Goal: Book appointment/travel/reservation

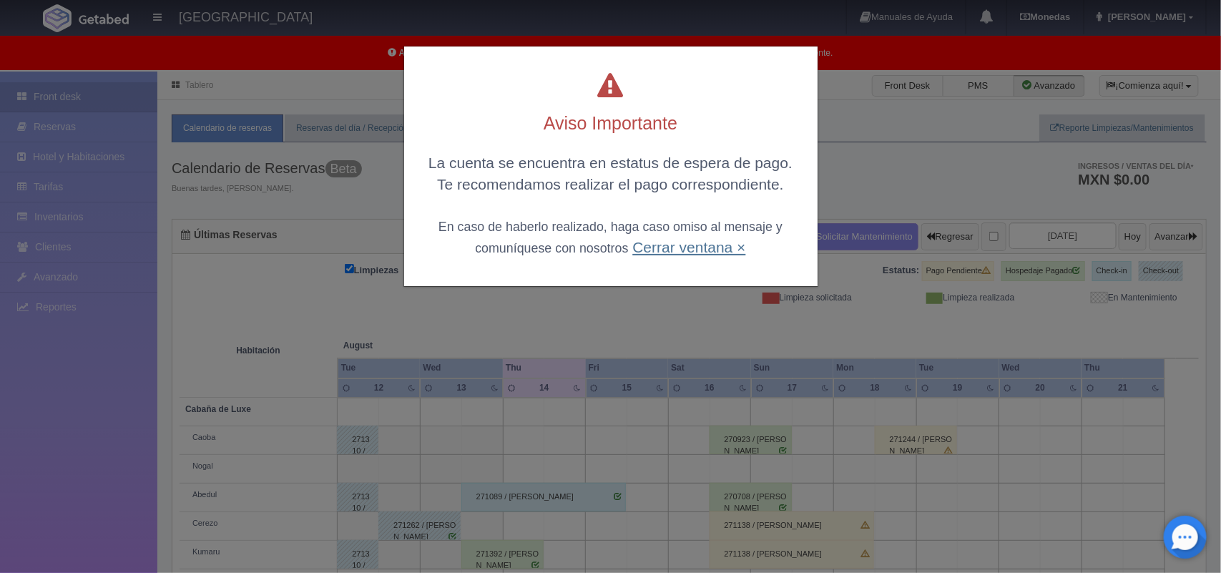
click at [684, 251] on link "Cerrar ventana ×" at bounding box center [688, 247] width 113 height 16
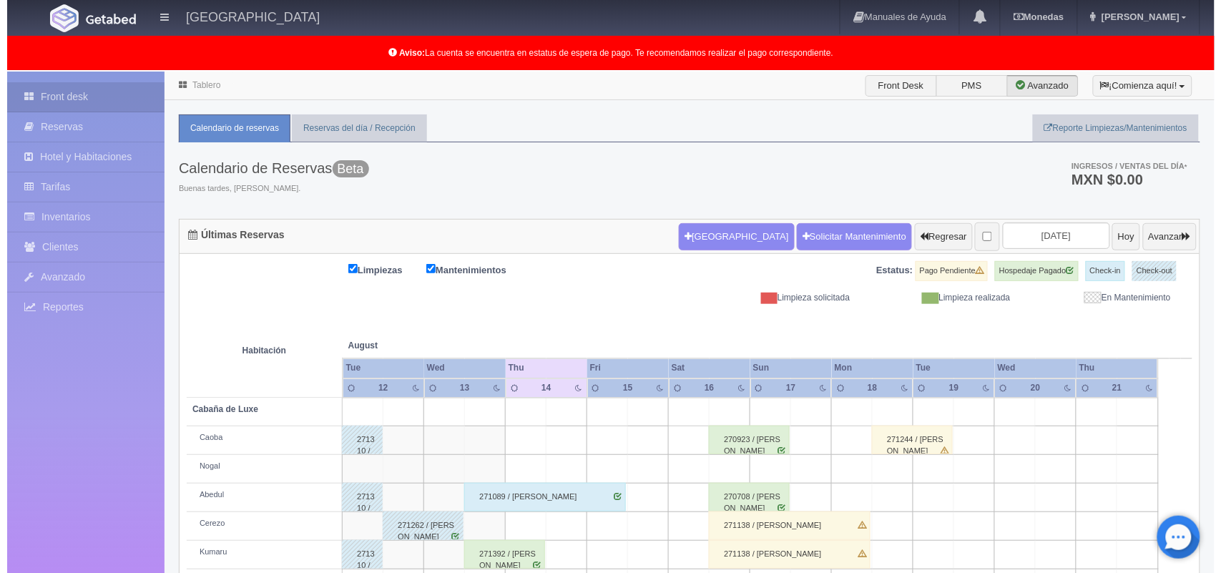
scroll to position [199, 0]
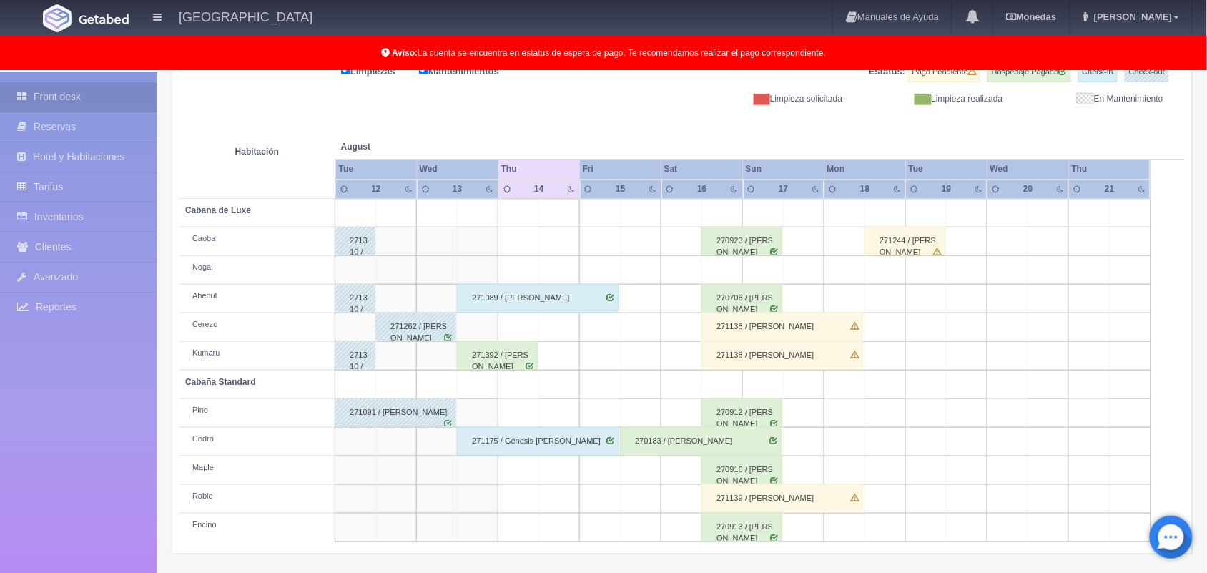
click at [504, 330] on td at bounding box center [519, 327] width 41 height 29
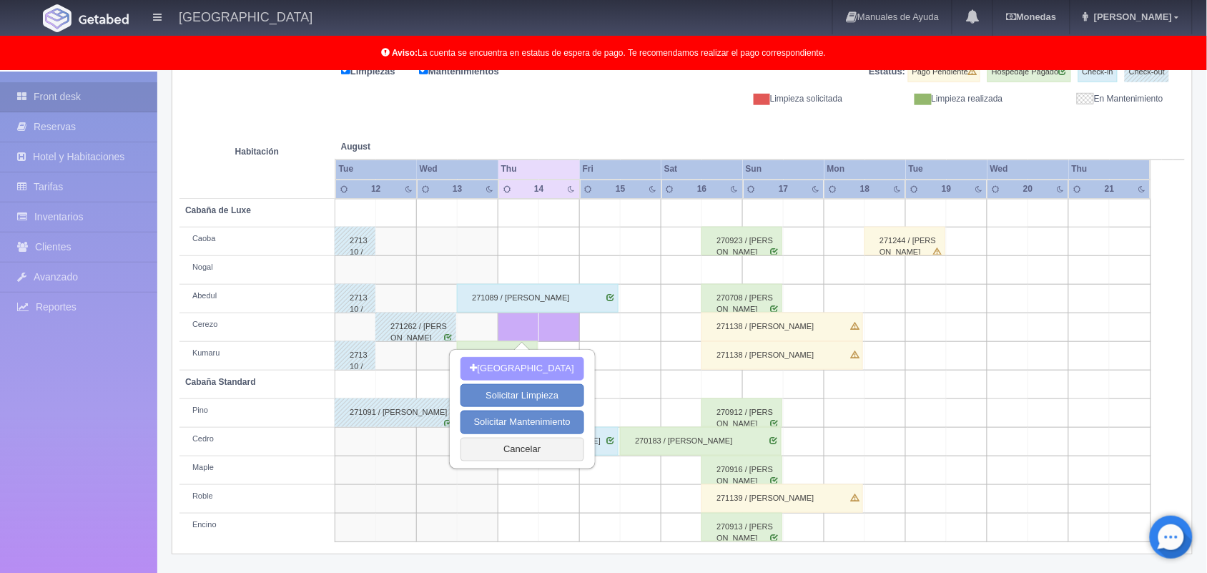
click at [524, 360] on button "[GEOGRAPHIC_DATA]" at bounding box center [523, 369] width 124 height 24
type input "14-08-2025"
type input "[DATE]"
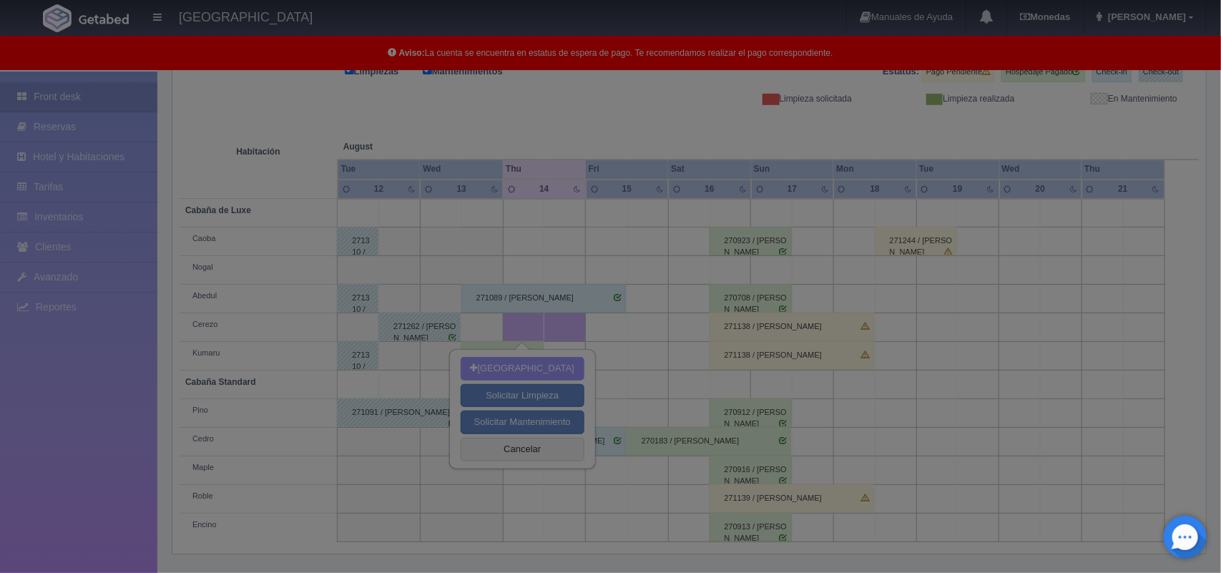
scroll to position [198, 0]
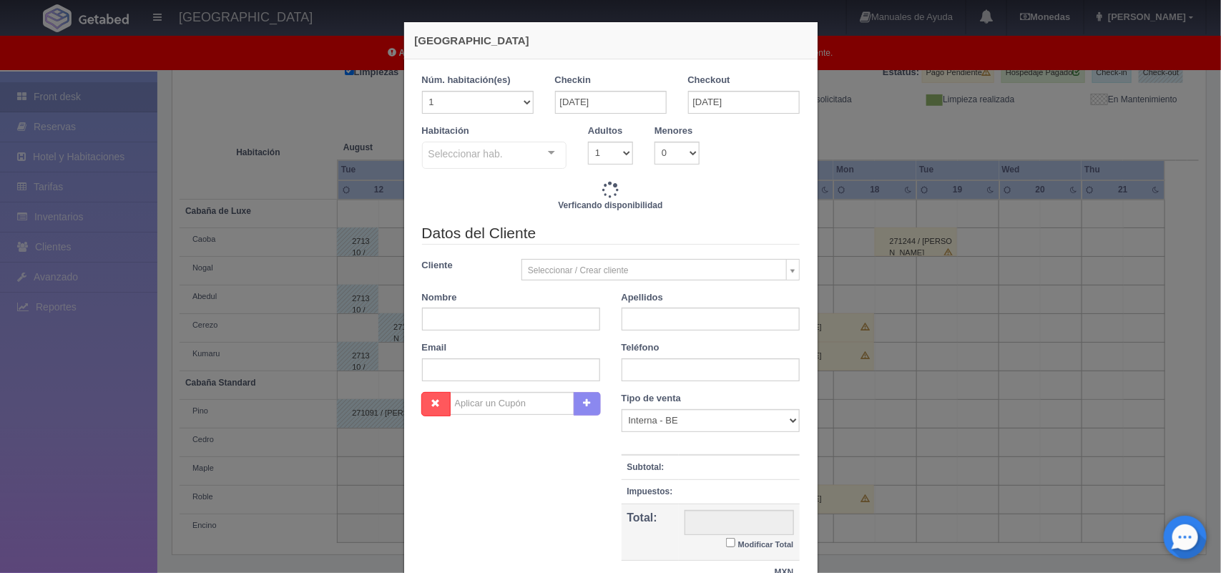
checkbox input "false"
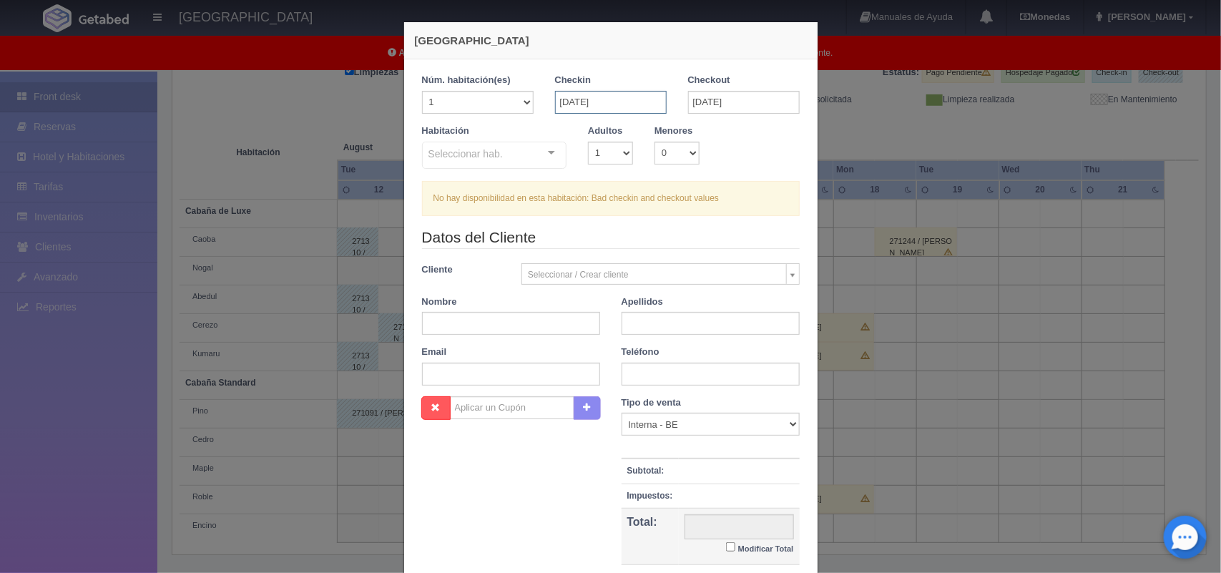
click at [604, 99] on input "14-08-2025" at bounding box center [611, 102] width 112 height 23
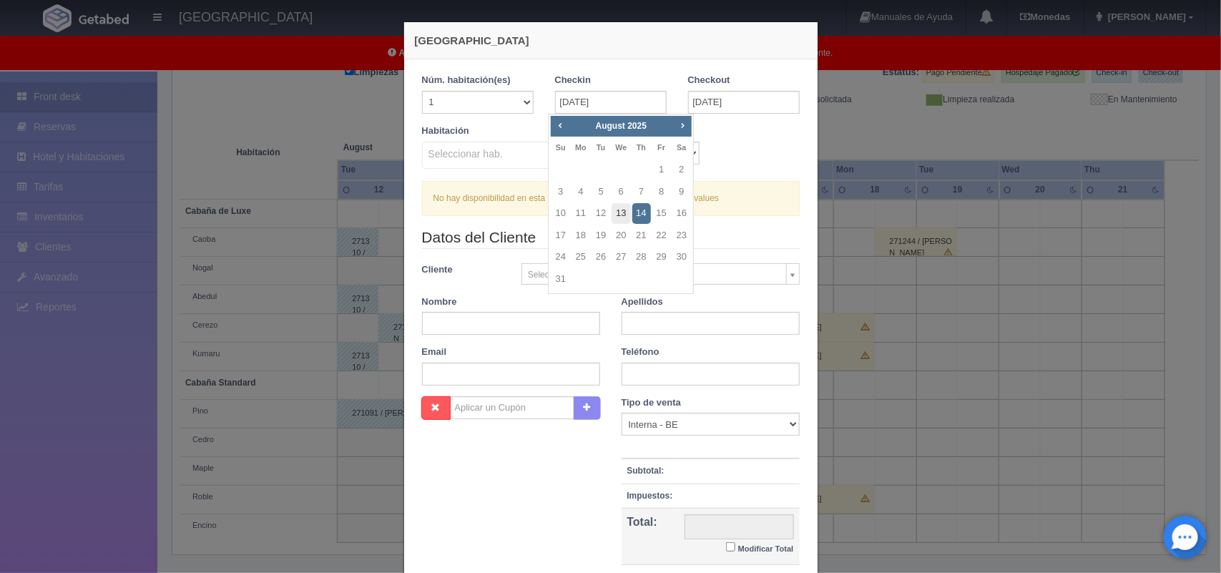
click at [622, 215] on link "13" at bounding box center [621, 213] width 19 height 21
type input "[DATE]"
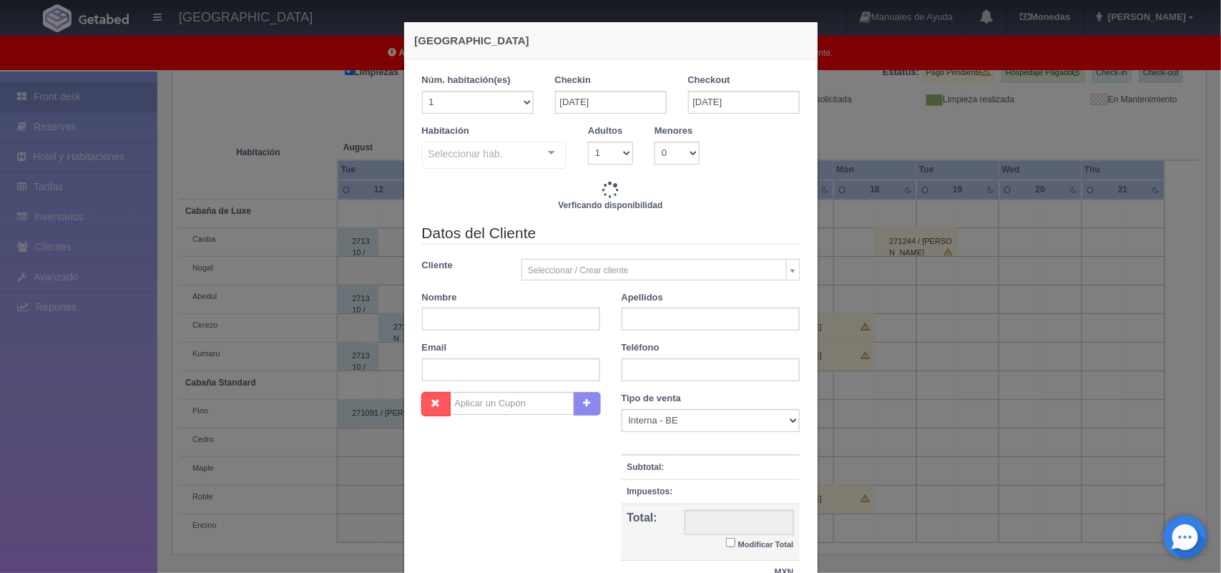
checkbox input "false"
click at [619, 150] on select "1 2 3 4 5 6 7 8 9 10" at bounding box center [610, 153] width 45 height 23
type input "1500.00"
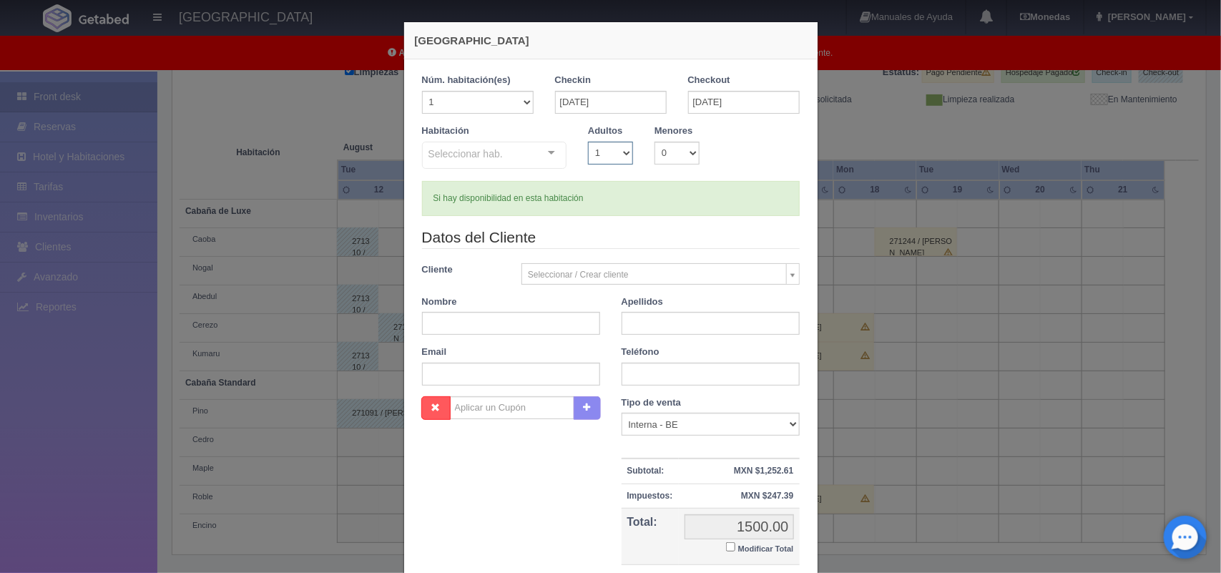
checkbox input "false"
select select "2"
click at [588, 142] on select "1 2 3 4 5 6 7 8 9 10" at bounding box center [610, 153] width 45 height 23
checkbox input "false"
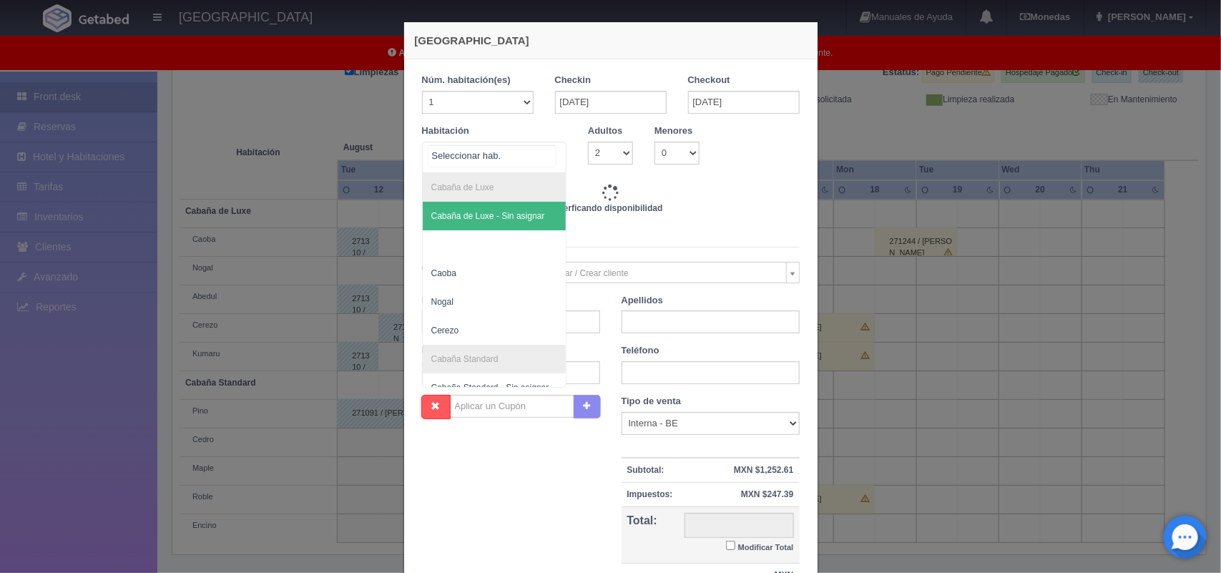
click at [549, 144] on div at bounding box center [551, 152] width 29 height 21
type input "1500.00"
checkbox input "false"
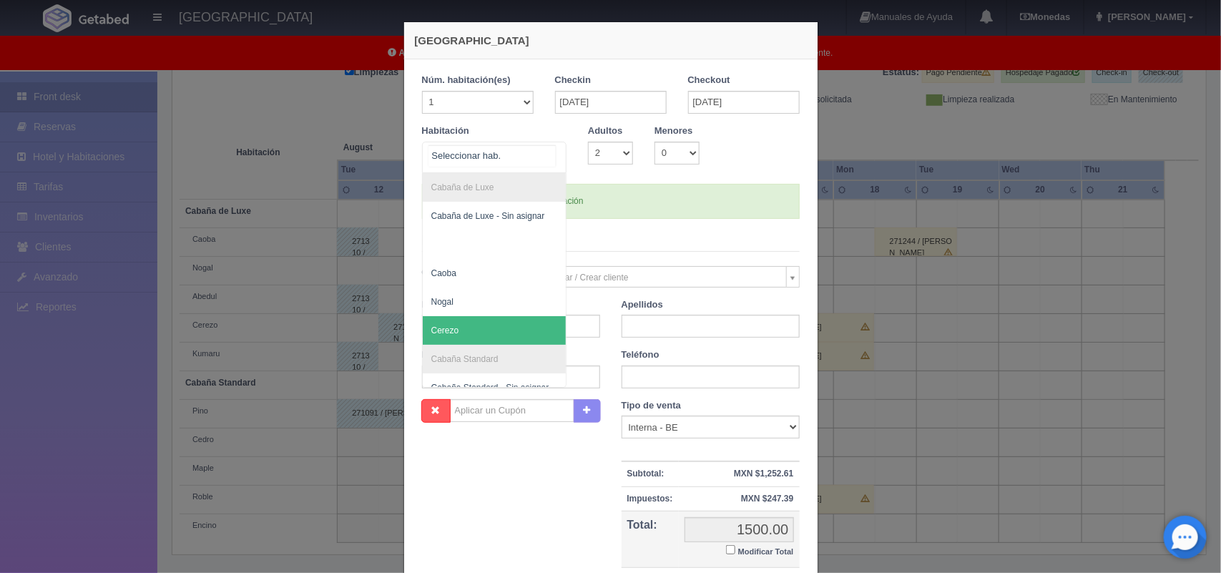
click at [506, 323] on span "Cerezo" at bounding box center [495, 330] width 144 height 29
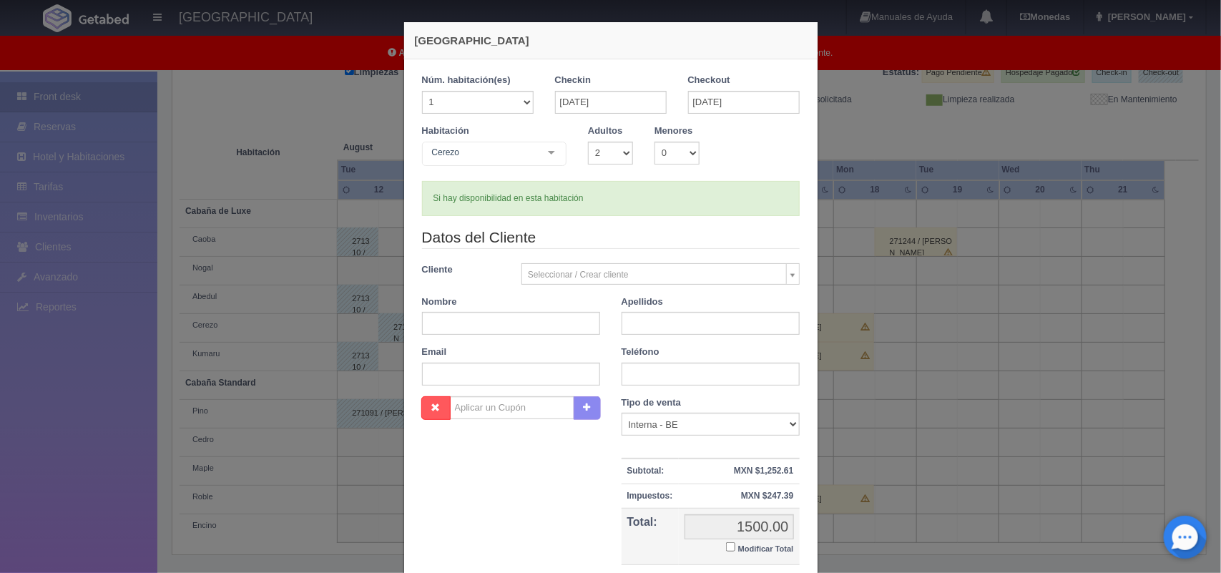
checkbox input "false"
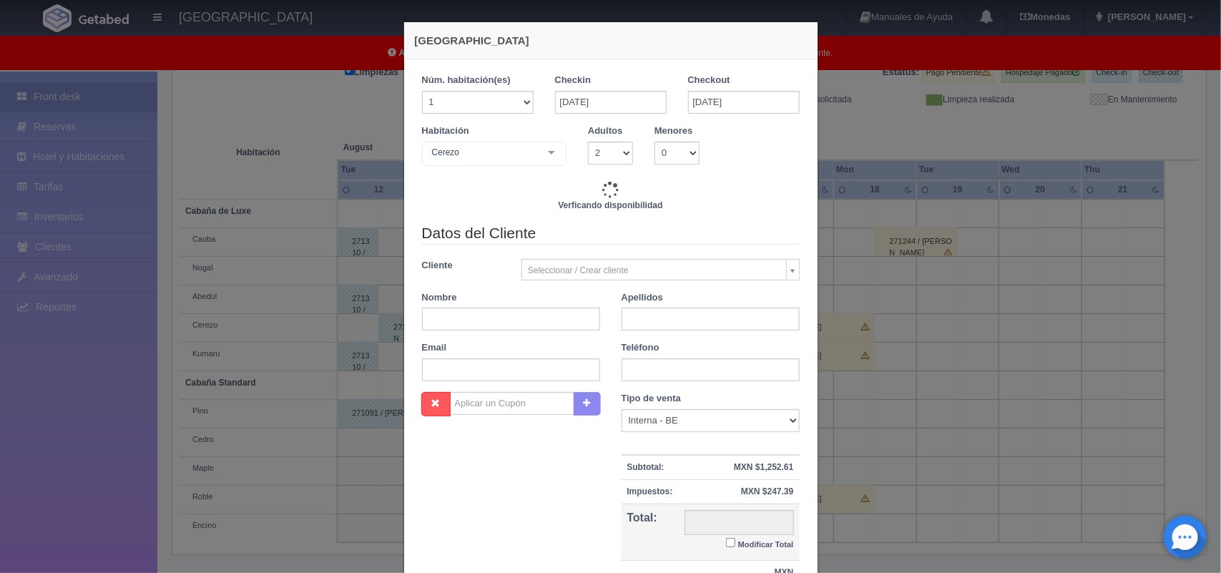
type input "1500.00"
checkbox input "false"
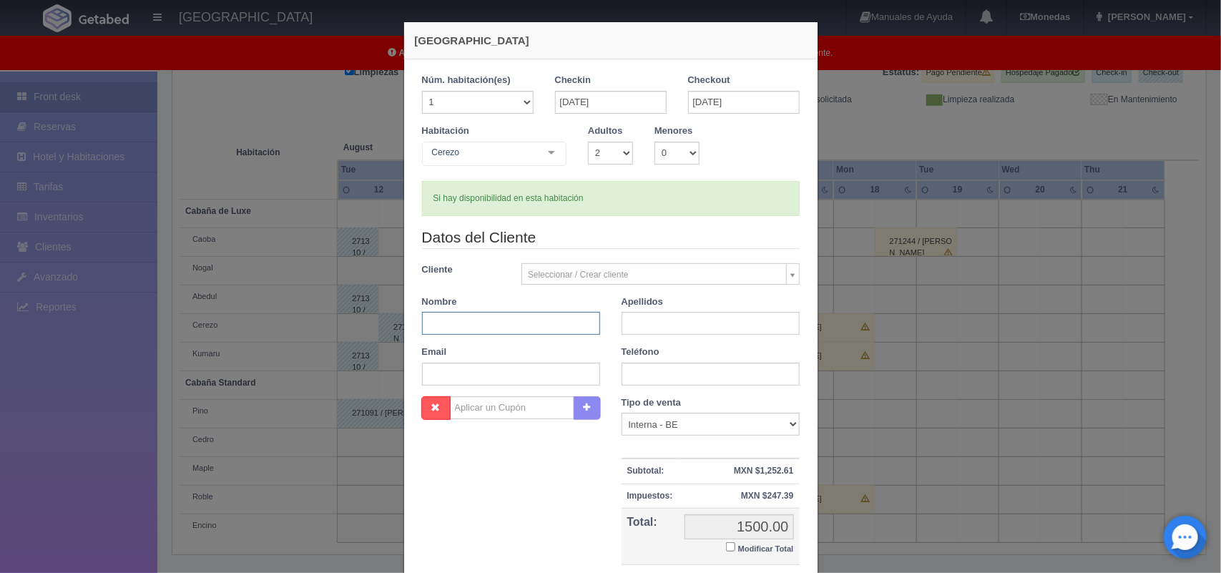
click at [519, 316] on input "text" at bounding box center [511, 323] width 178 height 23
type input "Ricardo"
click at [666, 322] on input "text" at bounding box center [711, 323] width 178 height 23
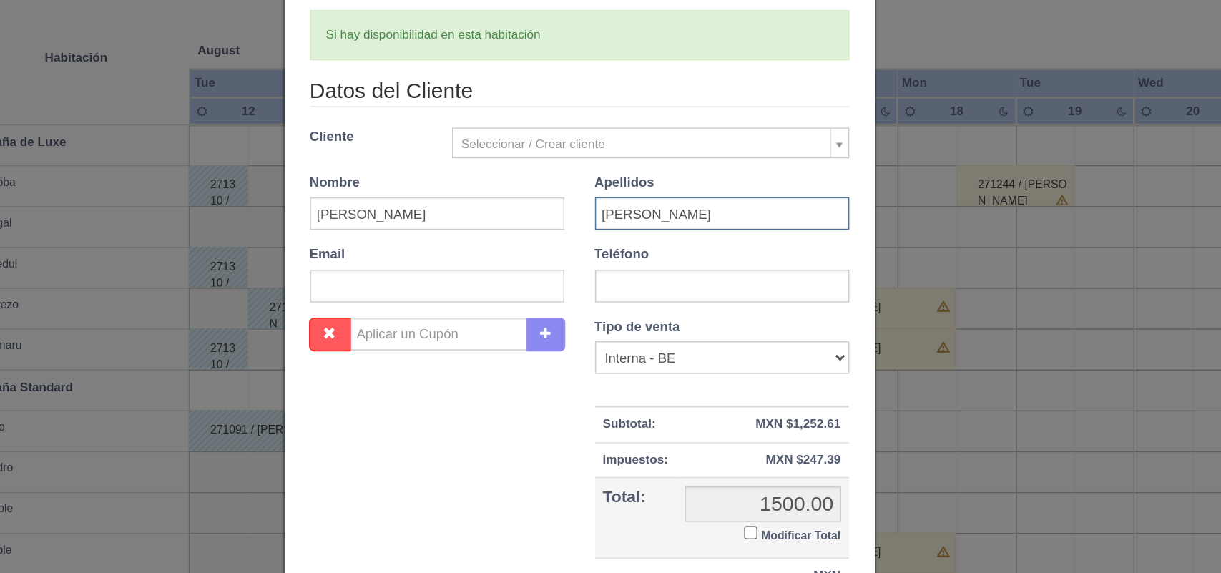
scroll to position [65, 0]
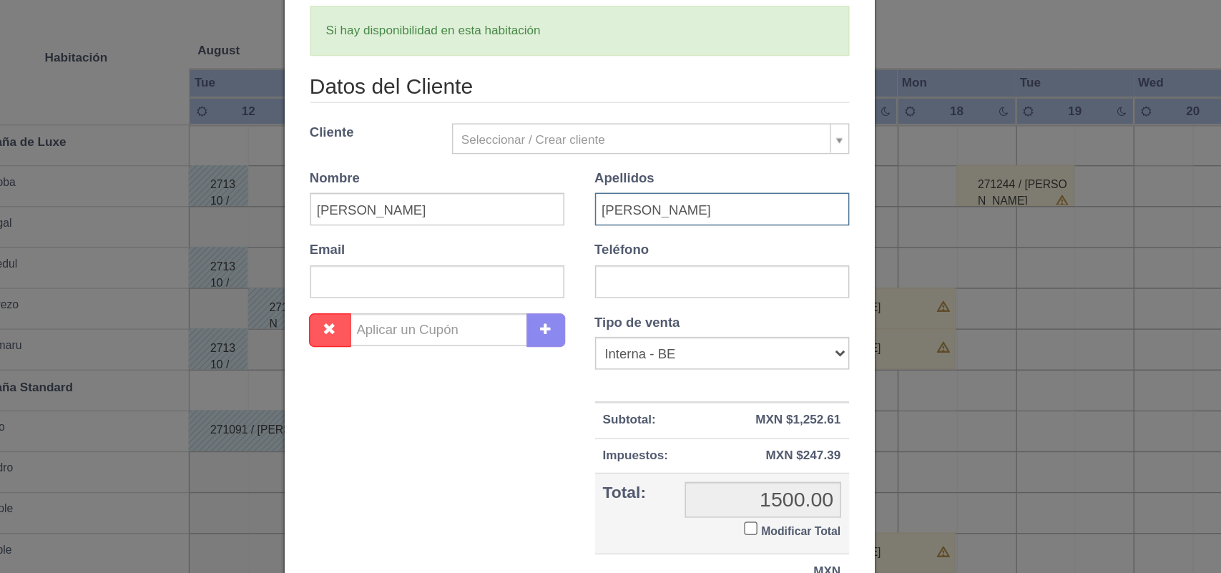
type input "García Mercado"
click at [661, 315] on input "text" at bounding box center [711, 309] width 178 height 23
type input "5568681004"
click at [726, 483] on input "Modificar Total" at bounding box center [730, 481] width 9 height 9
checkbox input "true"
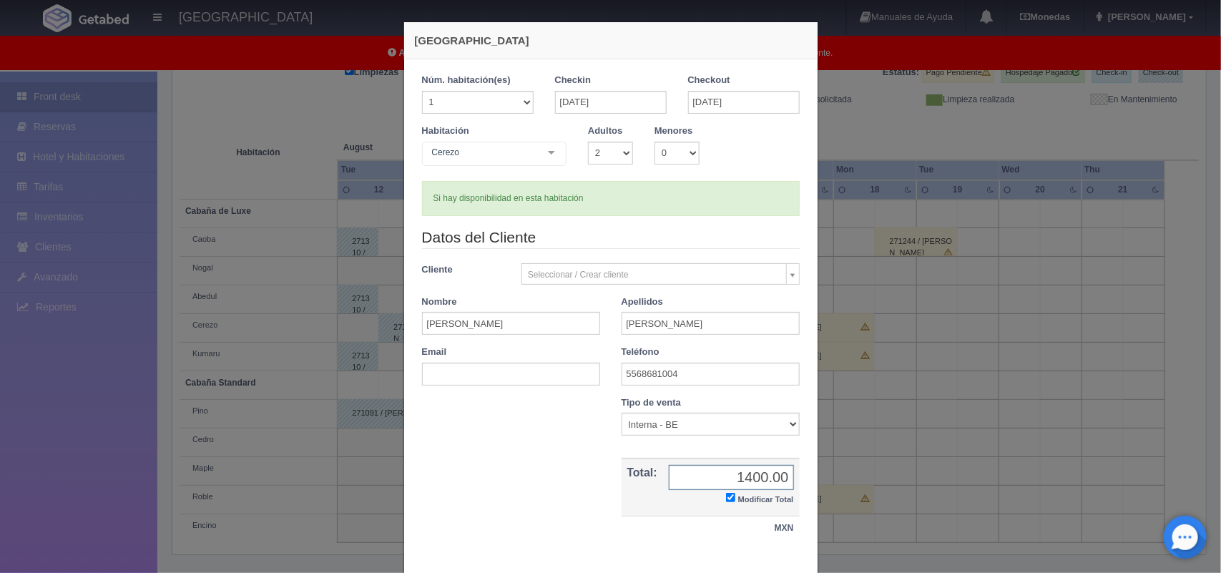
scroll to position [82, 0]
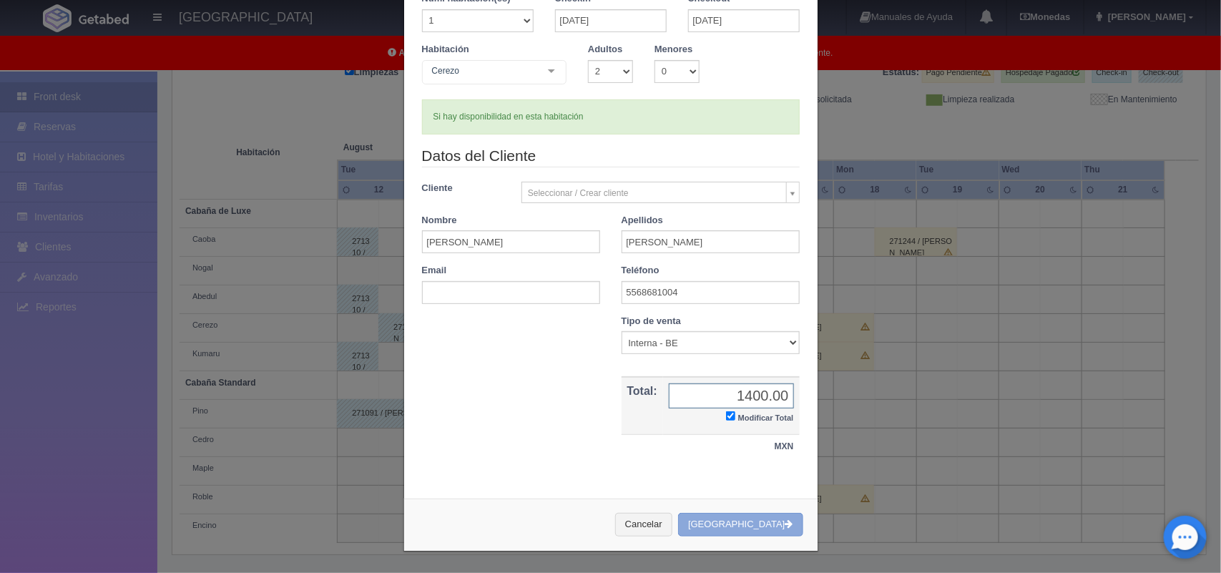
type input "1400.00"
click at [756, 522] on button "Crear Reserva" at bounding box center [740, 525] width 124 height 24
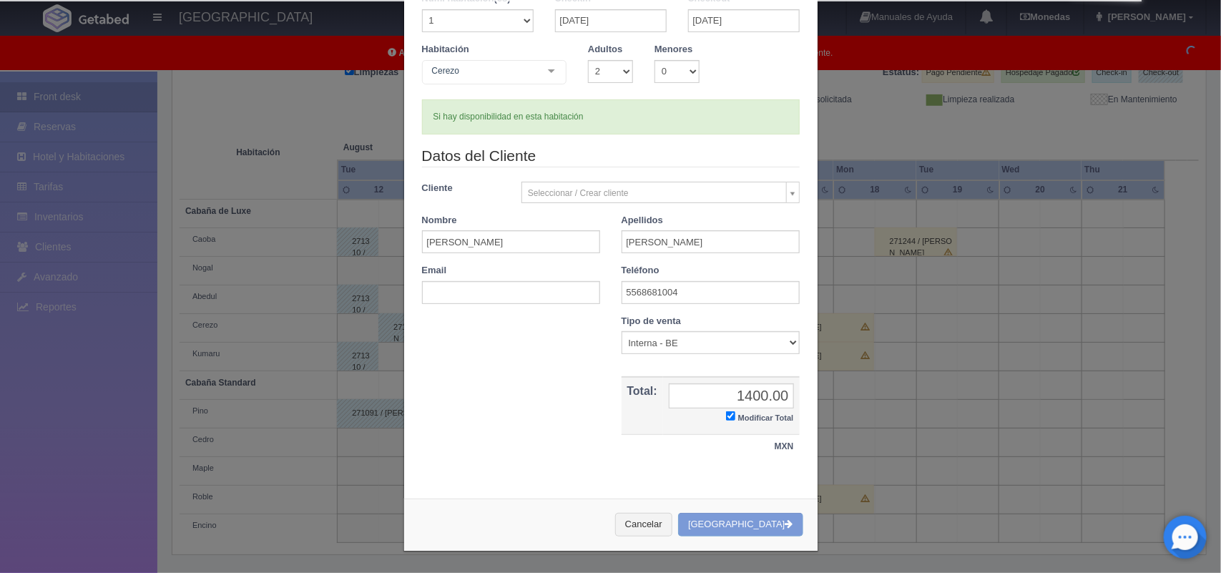
click at [756, 522] on div "Cancelar Crear Reserva" at bounding box center [610, 525] width 413 height 52
click at [755, 526] on div "Cancelar Crear Reserva" at bounding box center [610, 525] width 413 height 52
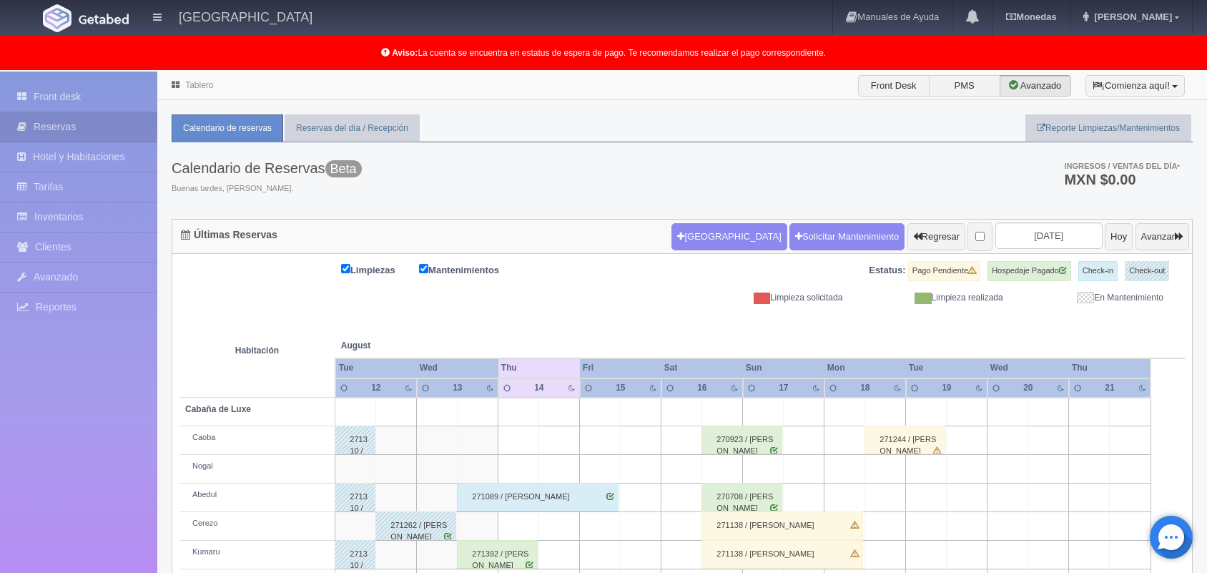
scroll to position [143, 0]
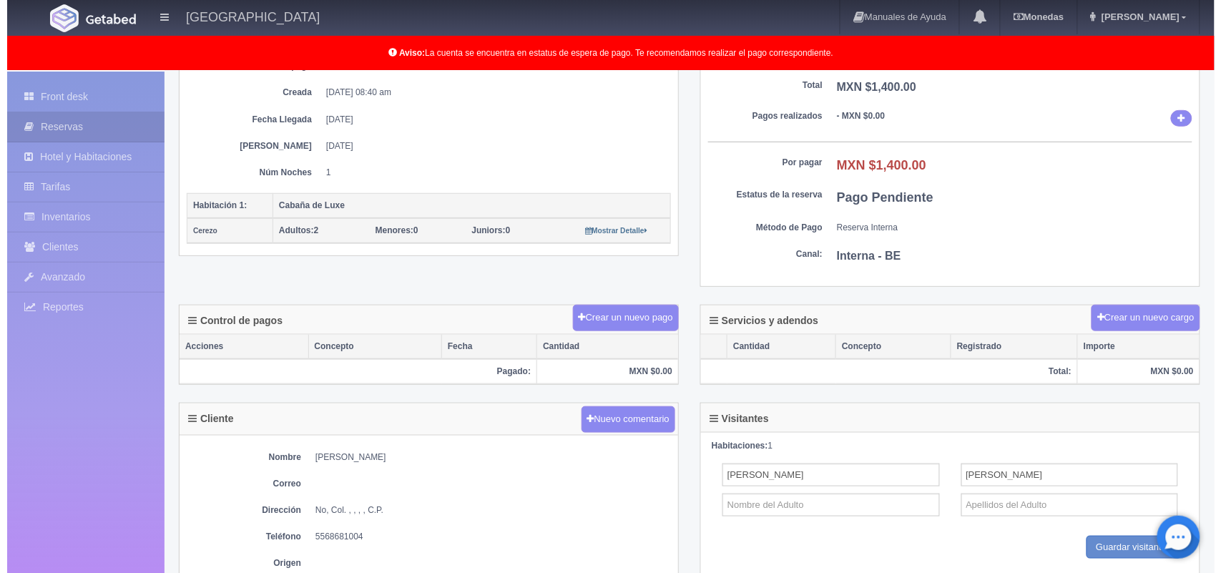
scroll to position [225, 0]
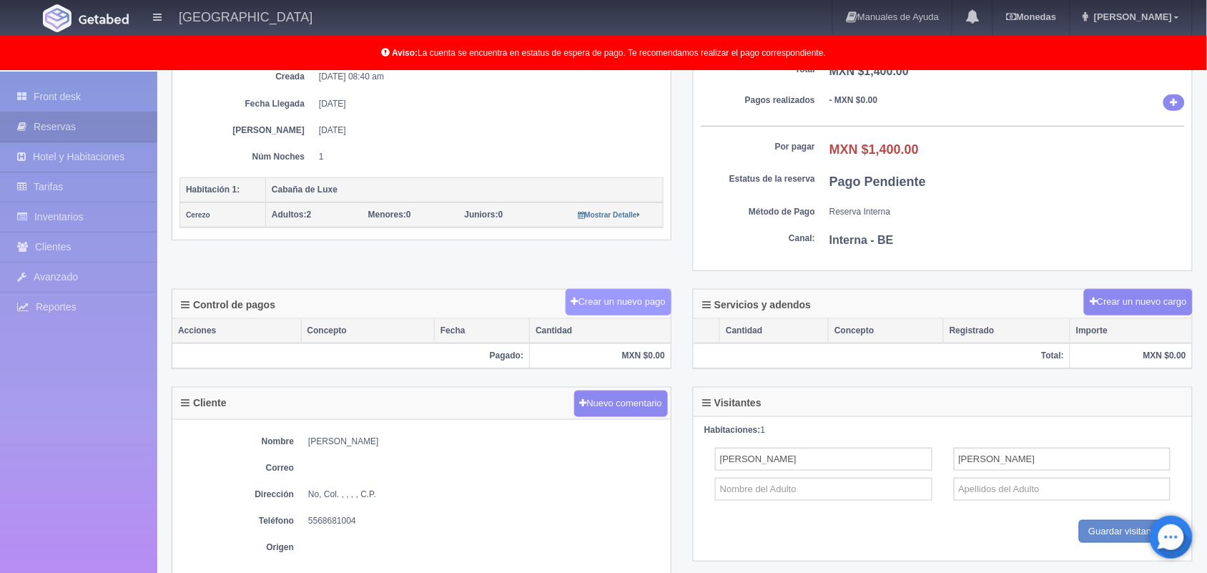
click at [617, 295] on button "Crear un nuevo pago" at bounding box center [619, 302] width 106 height 26
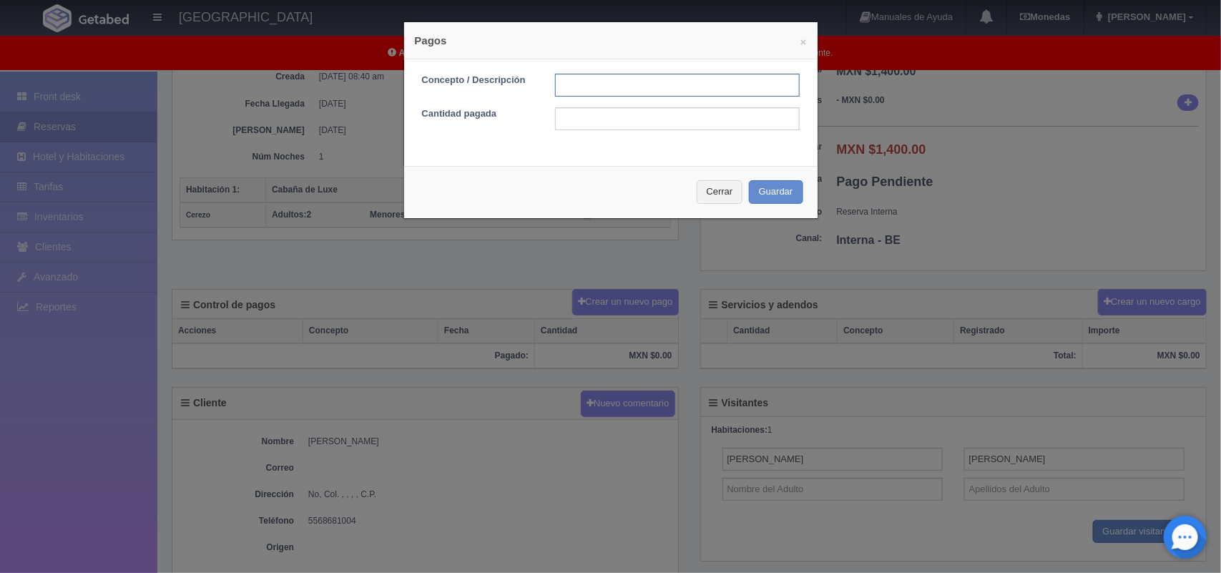
click at [576, 84] on input "text" at bounding box center [677, 85] width 245 height 23
type input "pago efectivo"
click at [591, 122] on input "text" at bounding box center [677, 118] width 245 height 23
type input "1400.00"
click at [759, 197] on button "Guardar" at bounding box center [776, 192] width 54 height 24
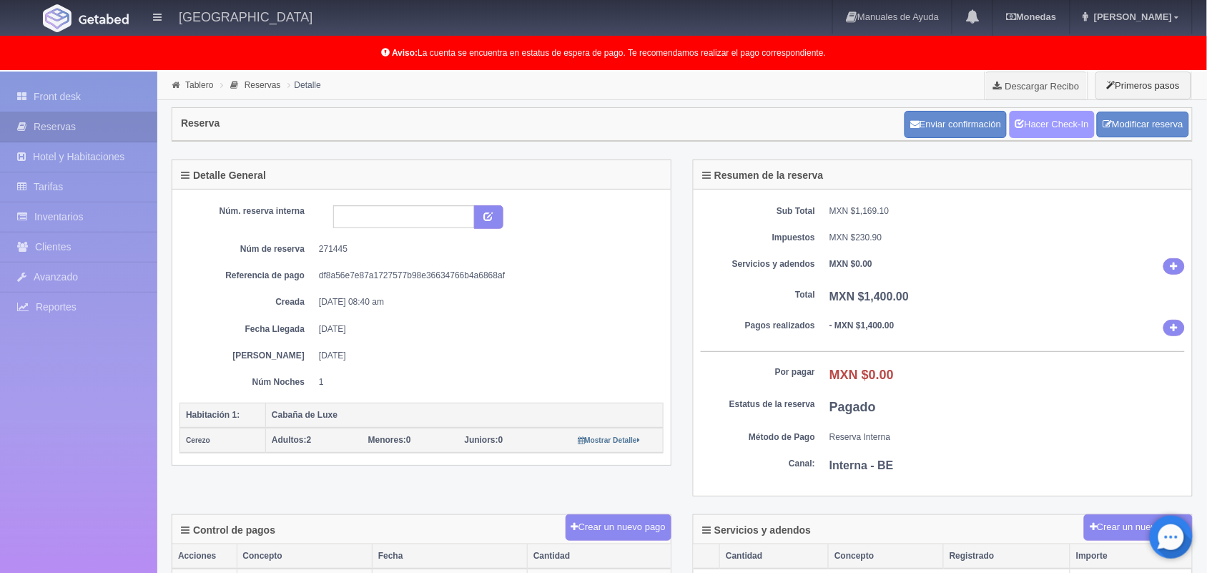
click at [1064, 119] on link "Hacer Check-In" at bounding box center [1052, 124] width 85 height 27
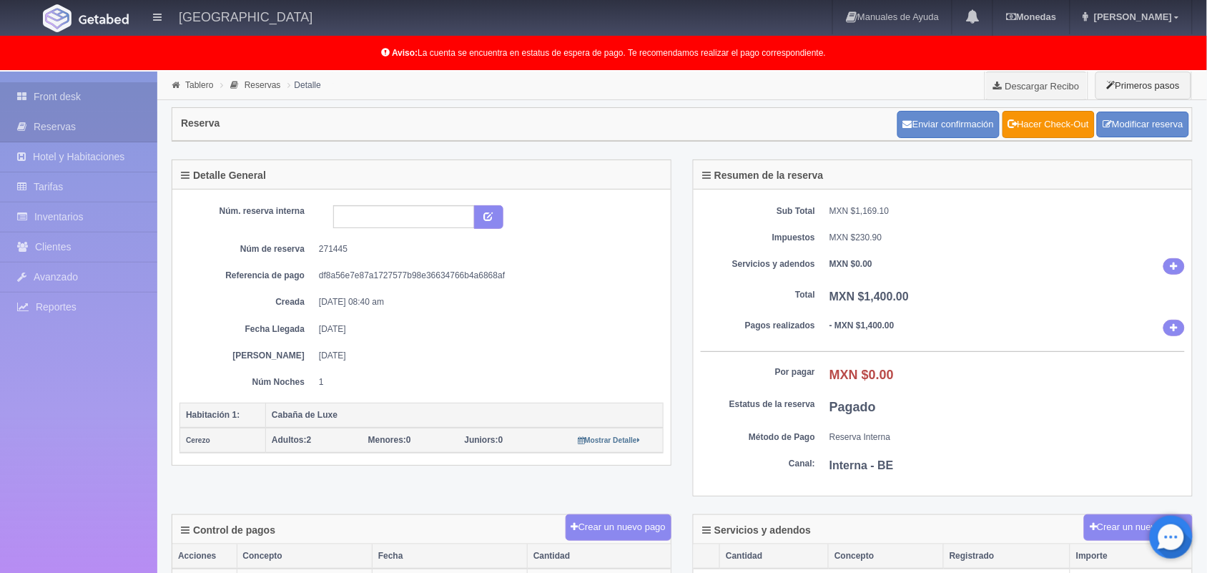
click at [97, 101] on link "Front desk" at bounding box center [78, 96] width 157 height 29
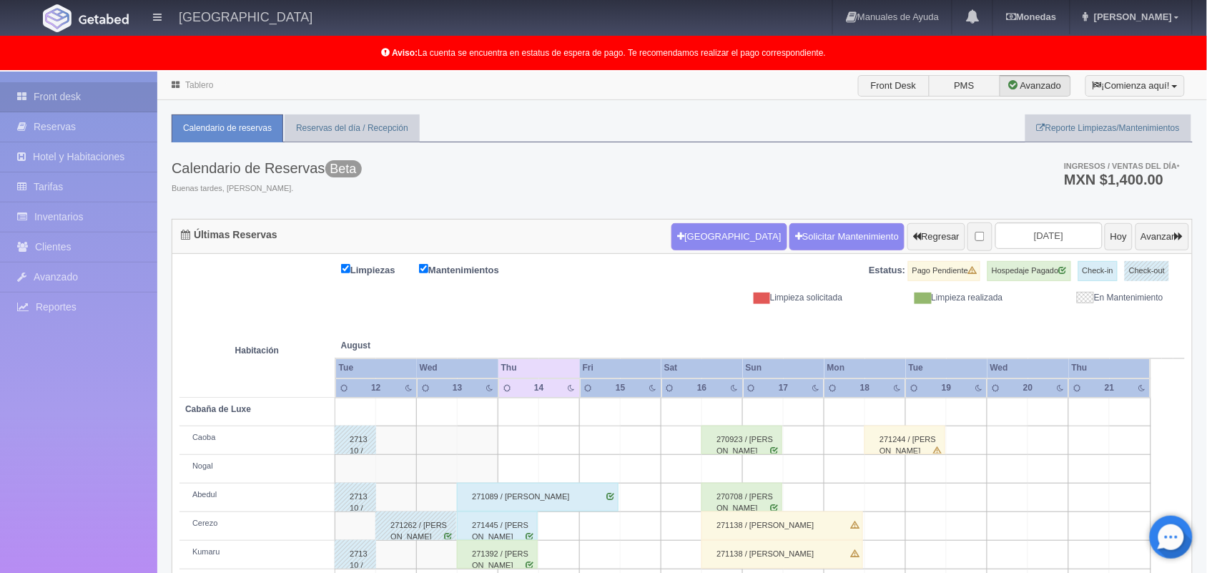
scroll to position [199, 0]
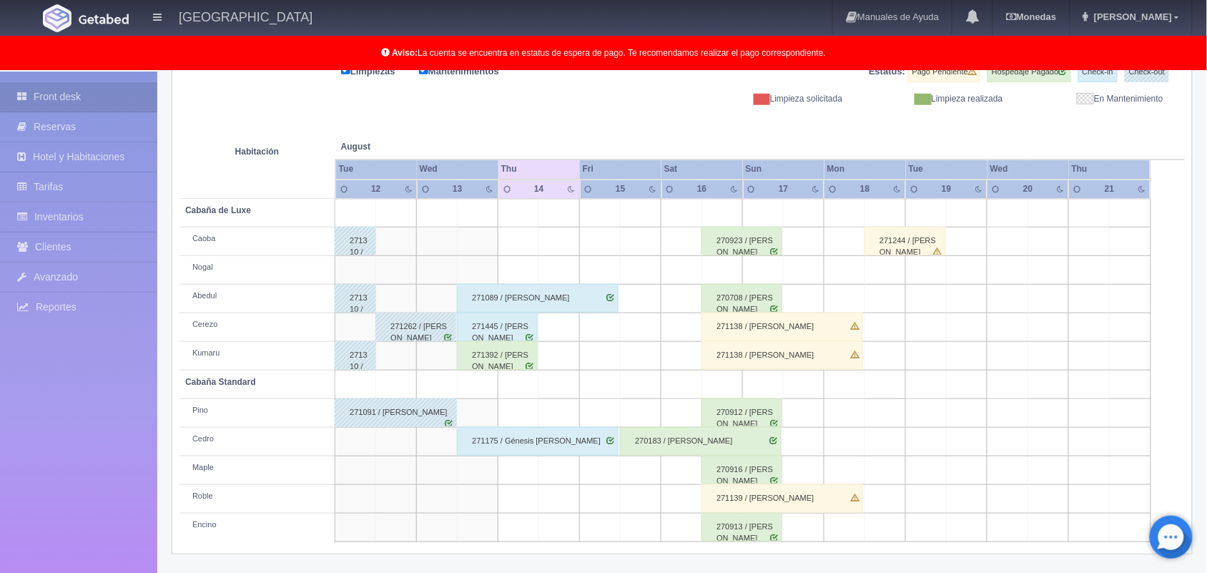
click at [494, 359] on div "271392 / [PERSON_NAME]" at bounding box center [497, 355] width 81 height 29
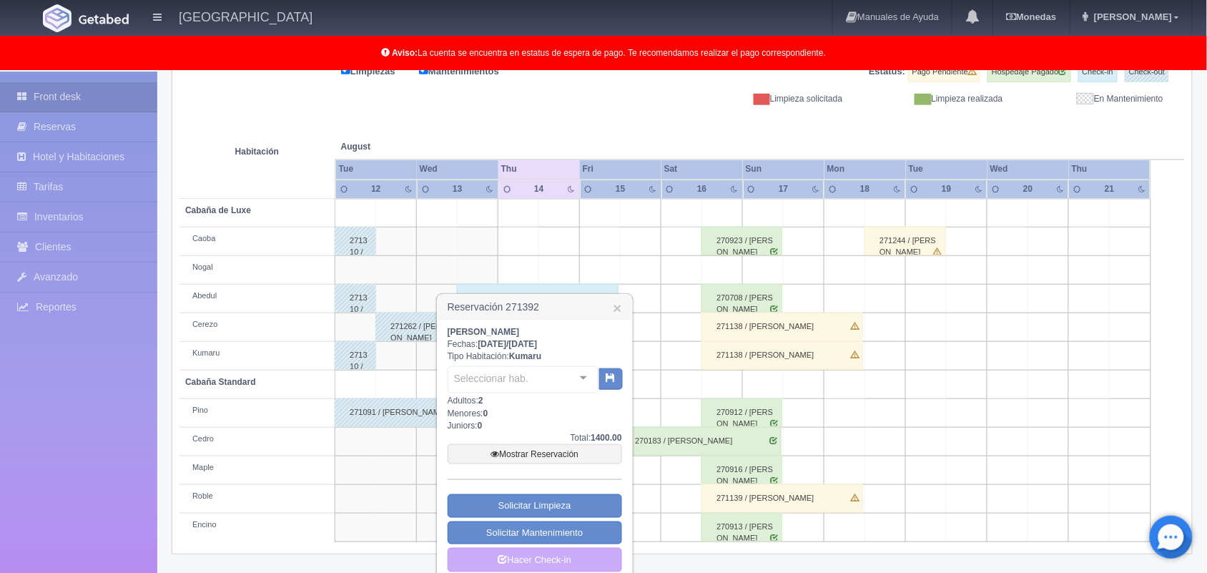
scroll to position [215, 0]
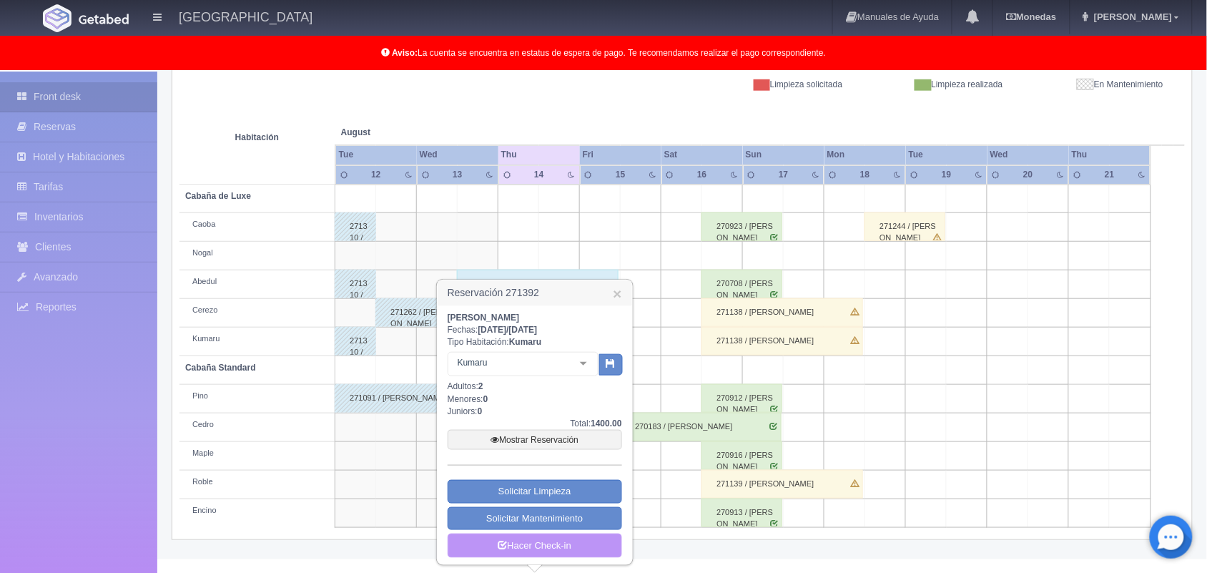
click at [527, 549] on link "Hacer Check-in" at bounding box center [535, 546] width 175 height 24
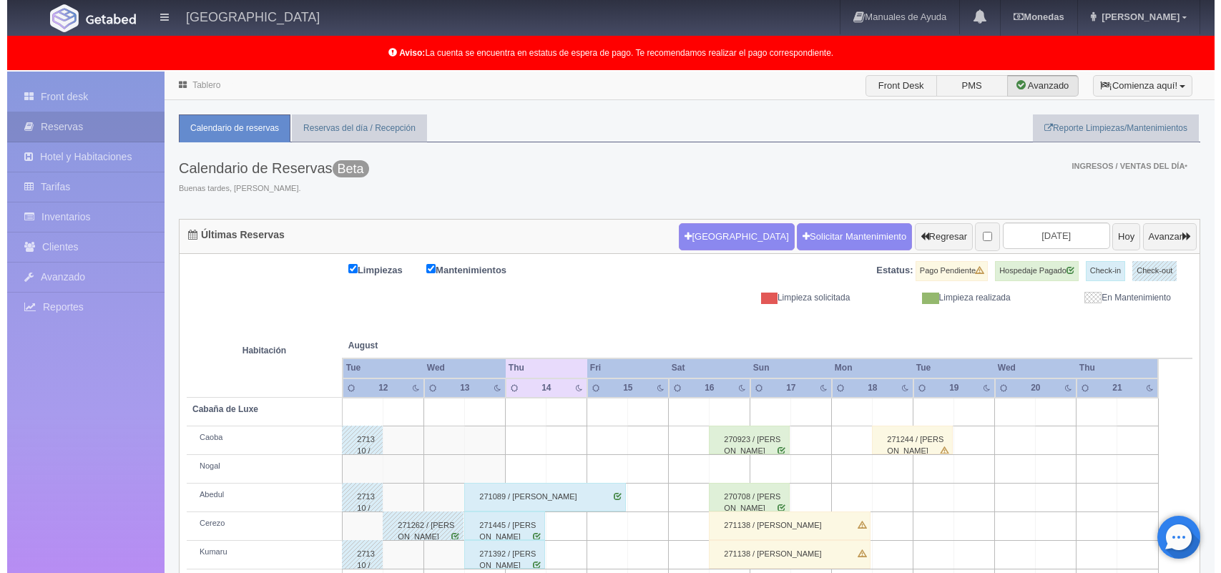
scroll to position [199, 0]
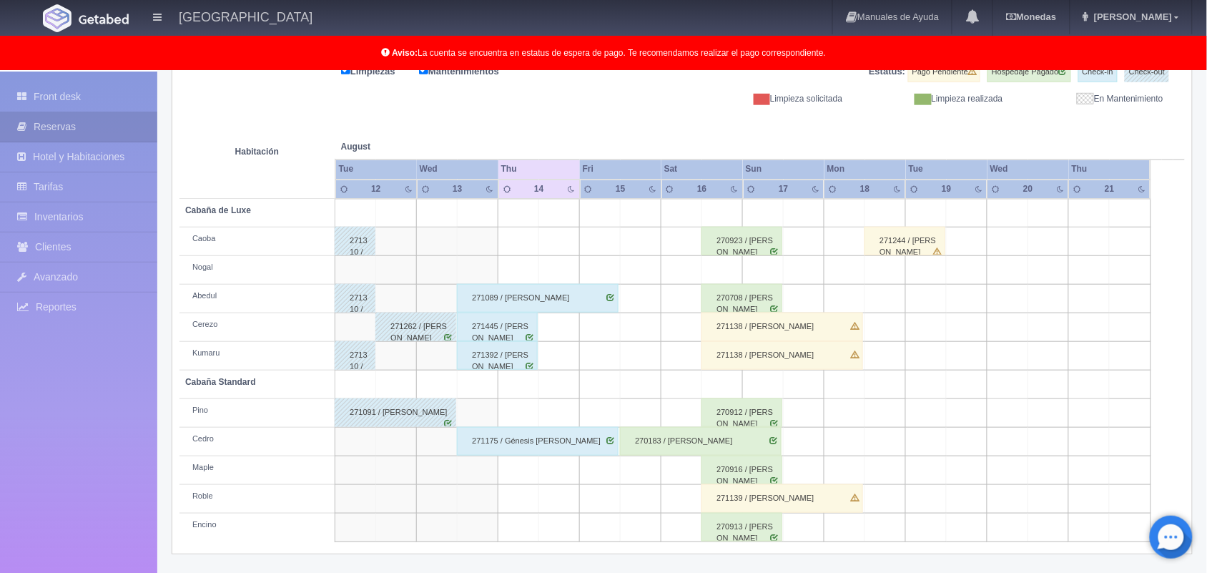
click at [501, 499] on td at bounding box center [519, 499] width 41 height 29
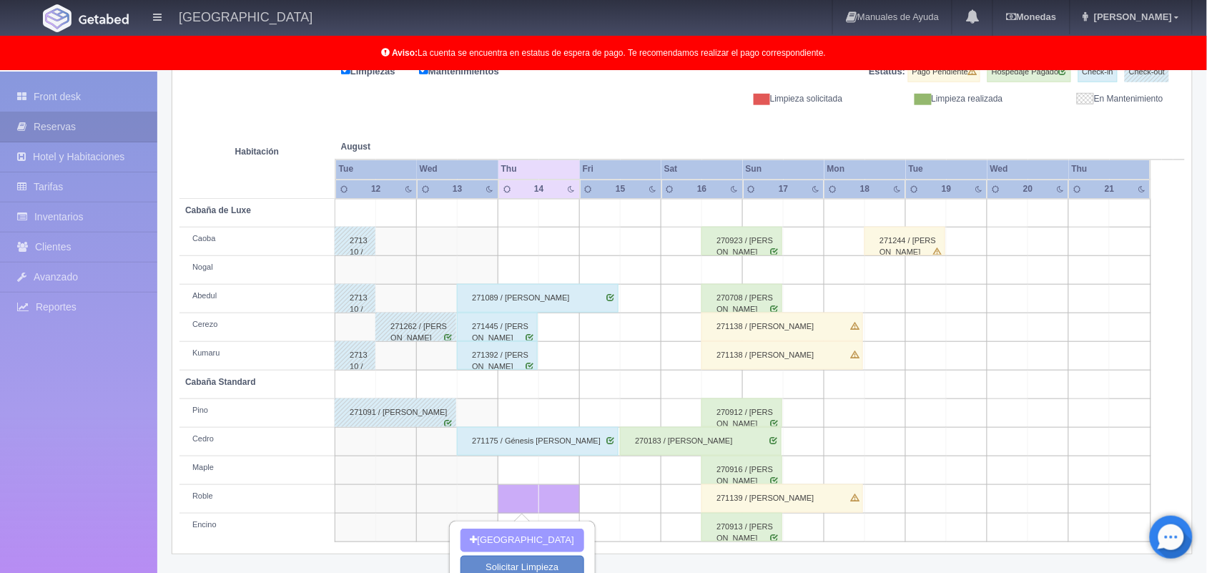
click at [512, 539] on button "Nueva Reserva" at bounding box center [523, 541] width 124 height 24
type input "[DATE]"
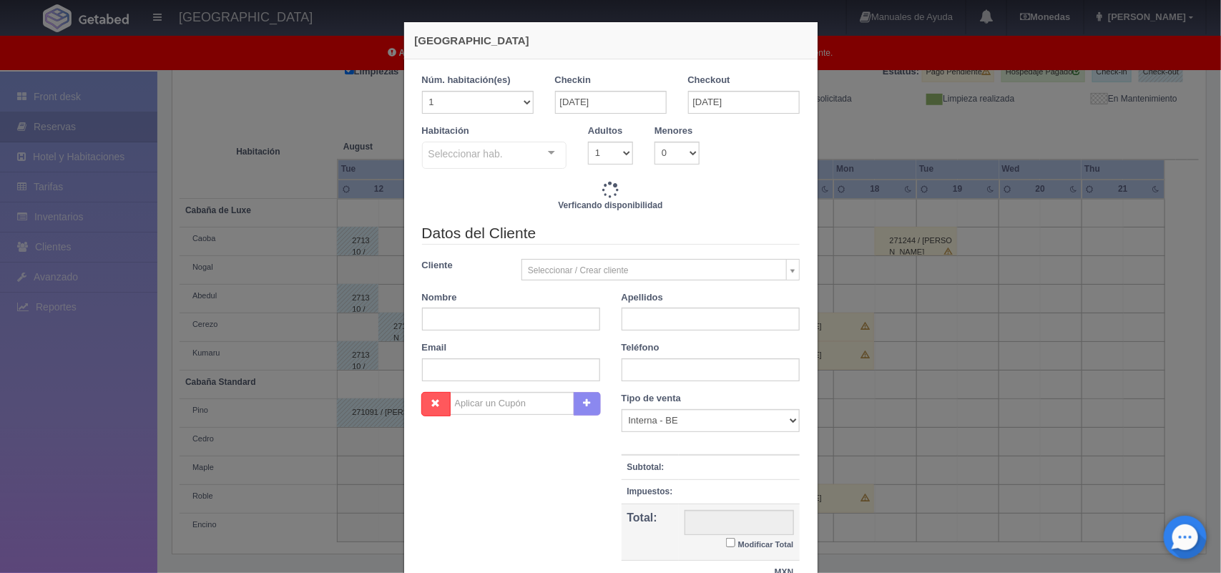
checkbox input "false"
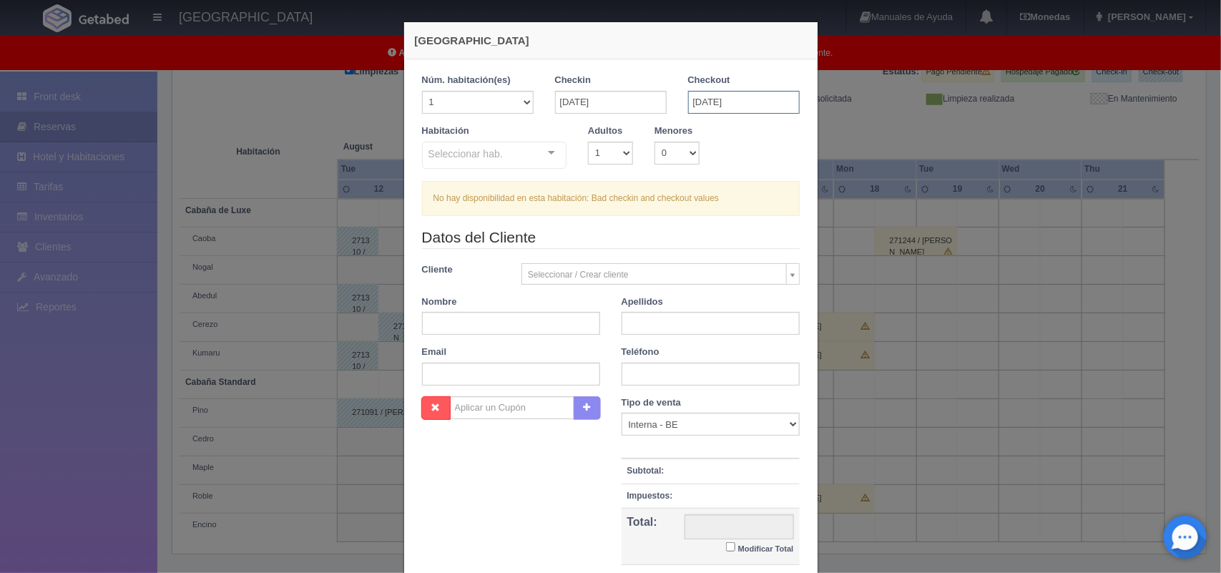
click at [712, 107] on input "[DATE]" at bounding box center [744, 102] width 112 height 23
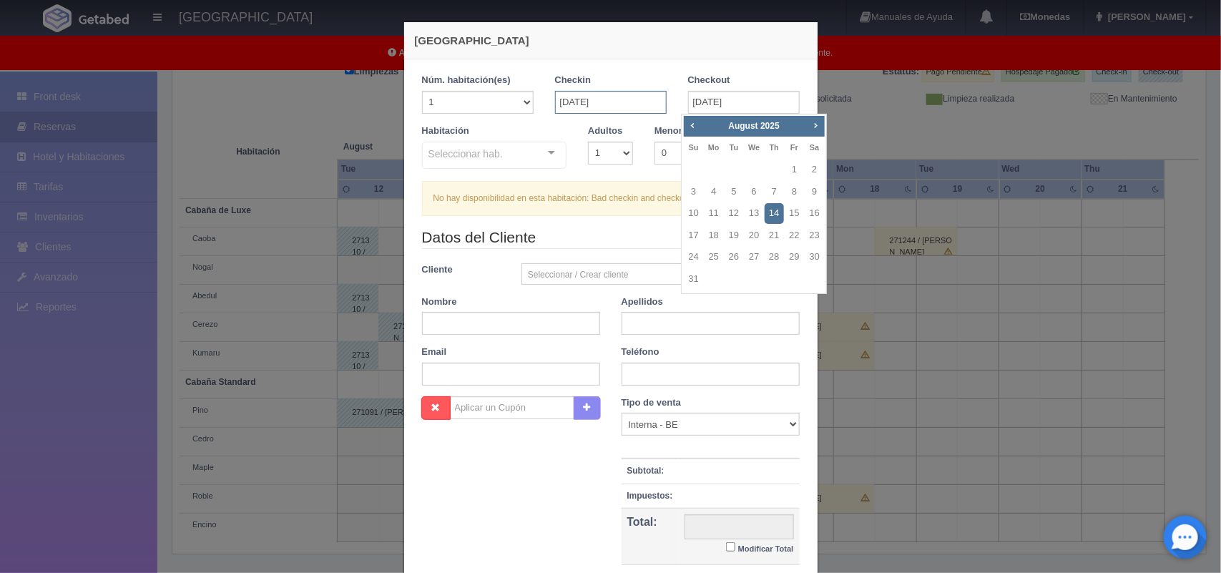
click at [615, 97] on input "[DATE]" at bounding box center [611, 102] width 112 height 23
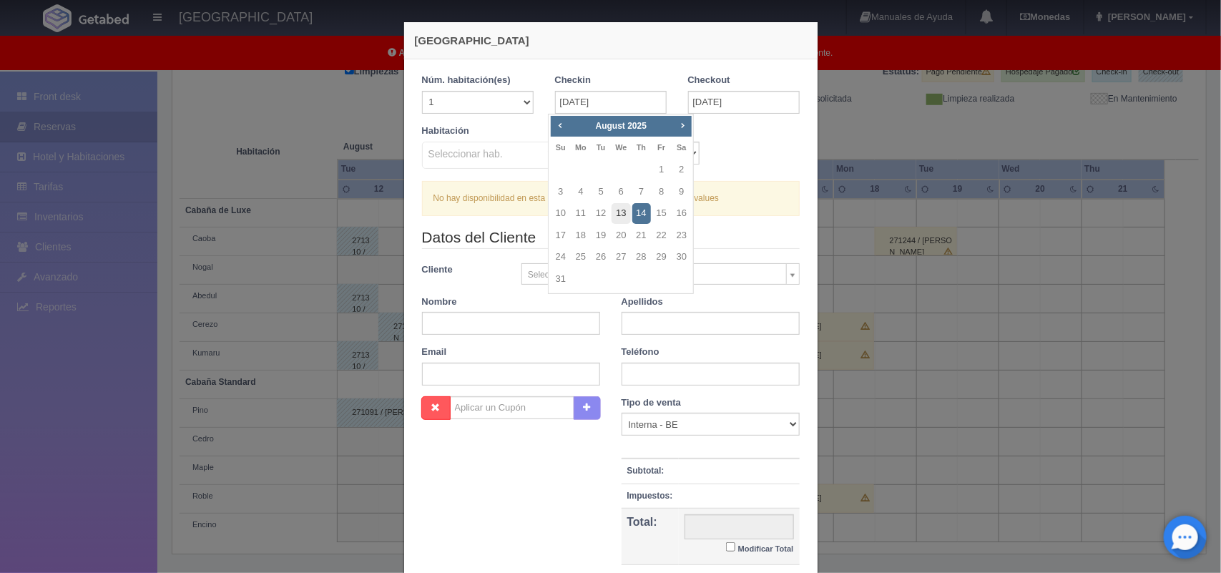
click at [616, 220] on link "13" at bounding box center [621, 213] width 19 height 21
type input "[DATE]"
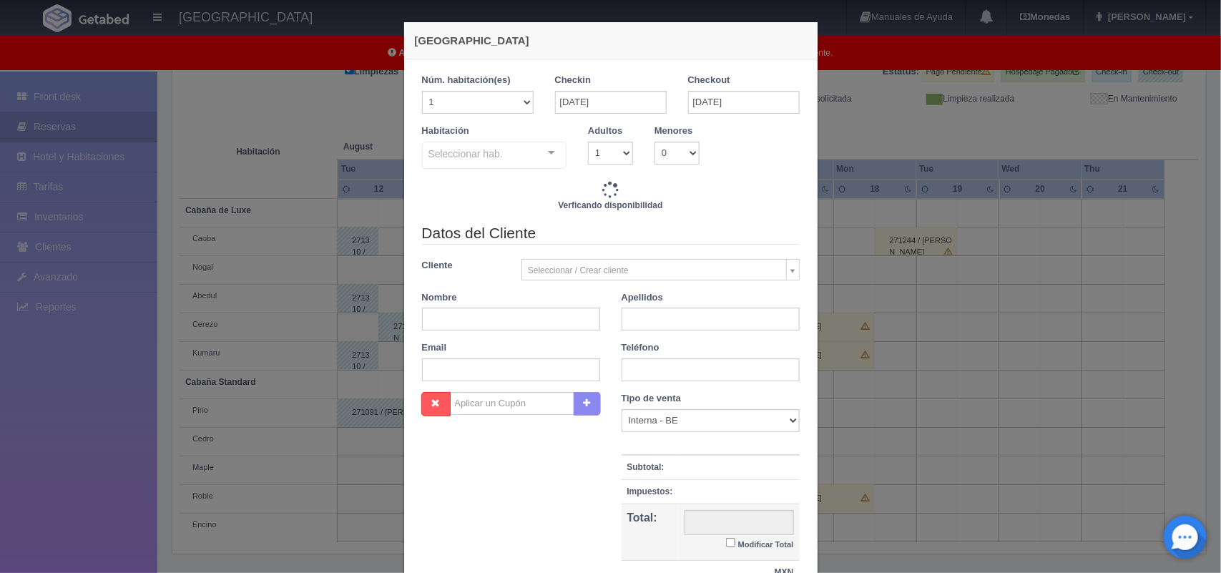
checkbox input "false"
type input "1300.00"
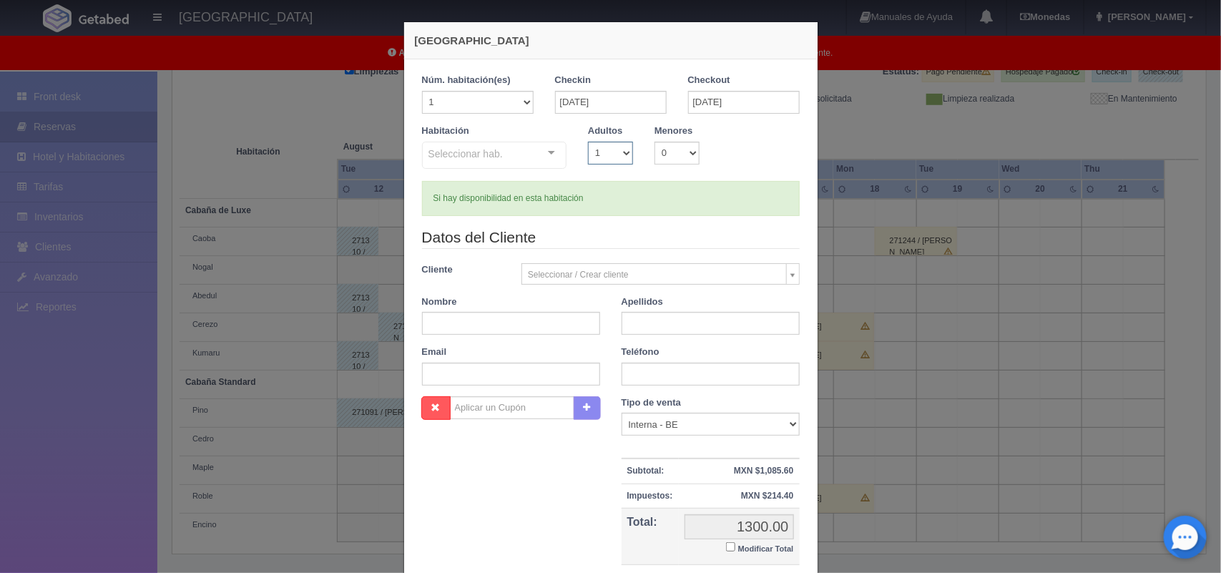
click at [612, 151] on select "1 2 3 4 5 6 7 8 9 10" at bounding box center [610, 153] width 45 height 23
checkbox input "false"
select select "2"
click at [588, 142] on select "1 2 3 4 5 6 7 8 9 10" at bounding box center [610, 153] width 45 height 23
checkbox input "false"
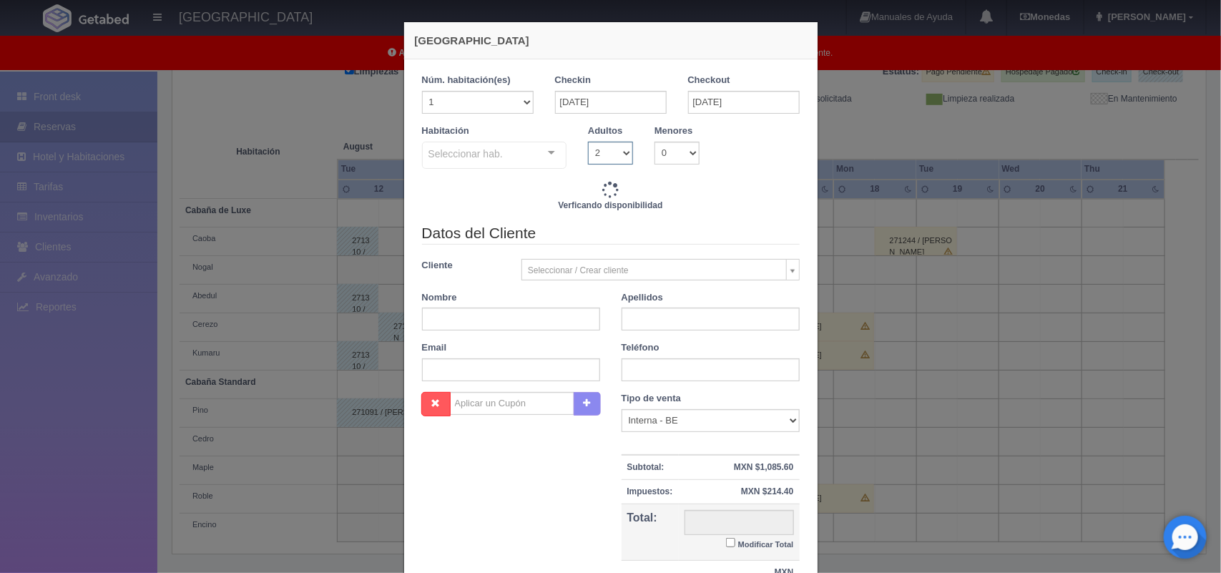
type input "1300.00"
checkbox input "false"
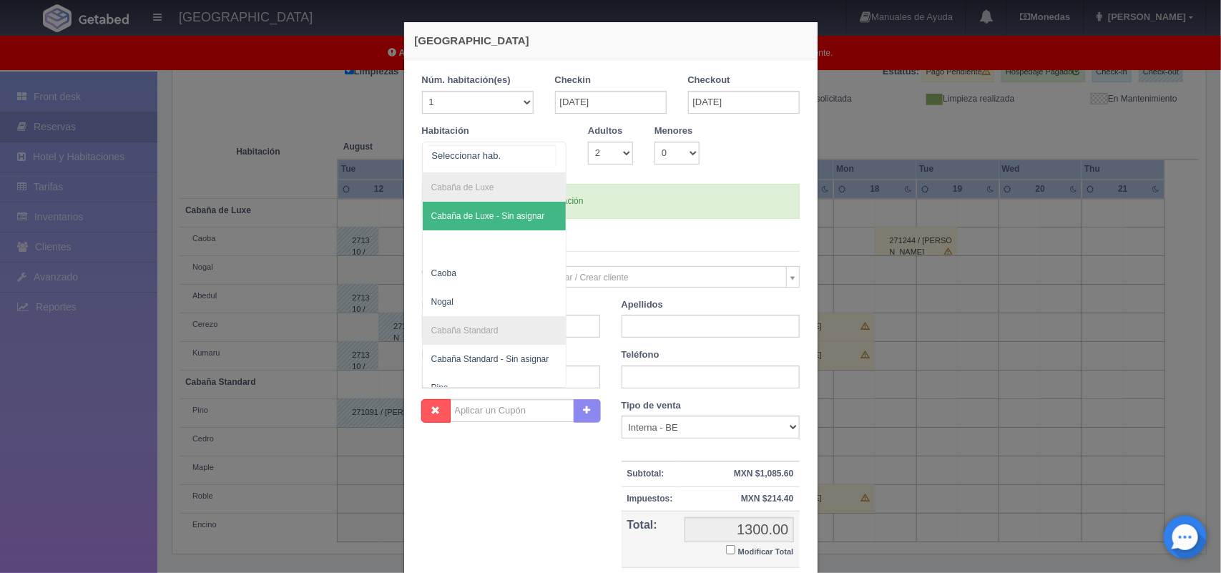
click at [552, 155] on div at bounding box center [551, 152] width 29 height 21
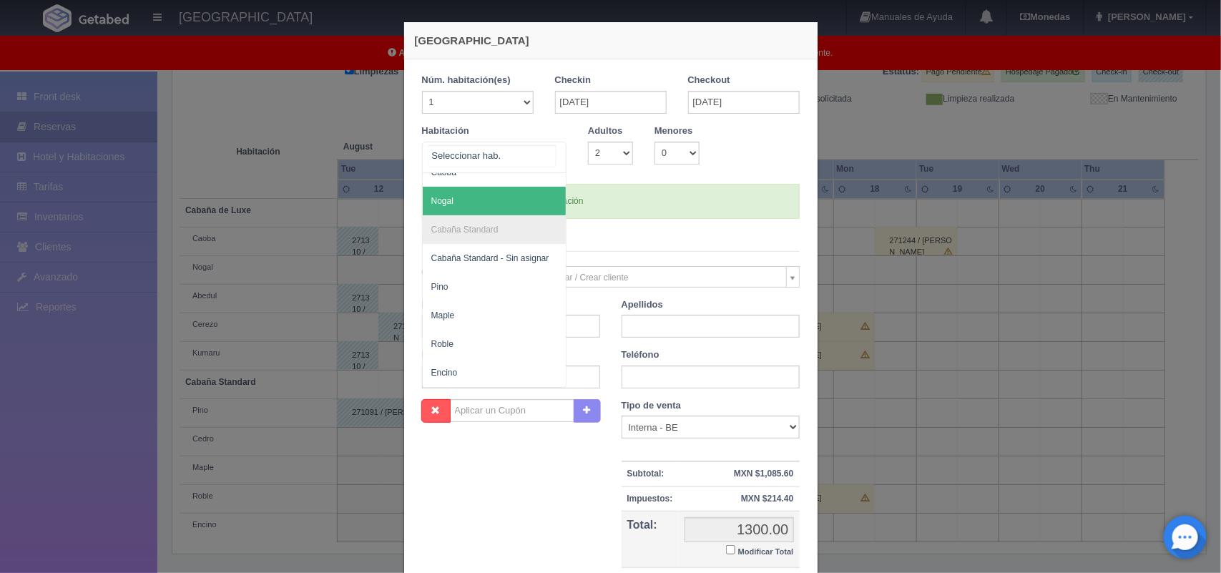
scroll to position [107, 0]
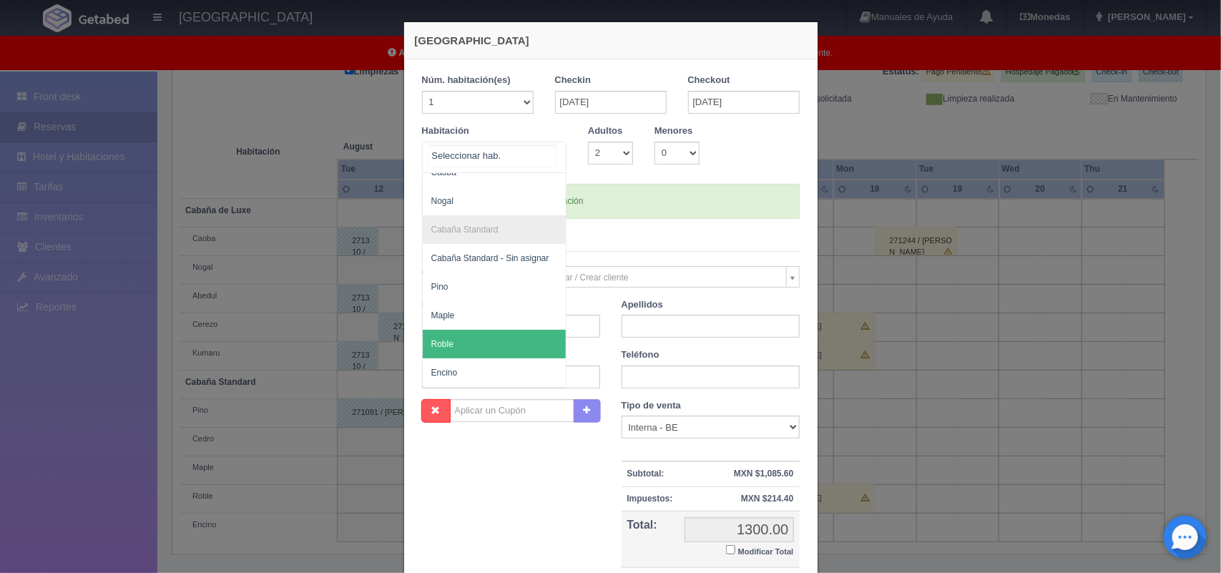
click at [478, 340] on span "Roble" at bounding box center [495, 344] width 144 height 29
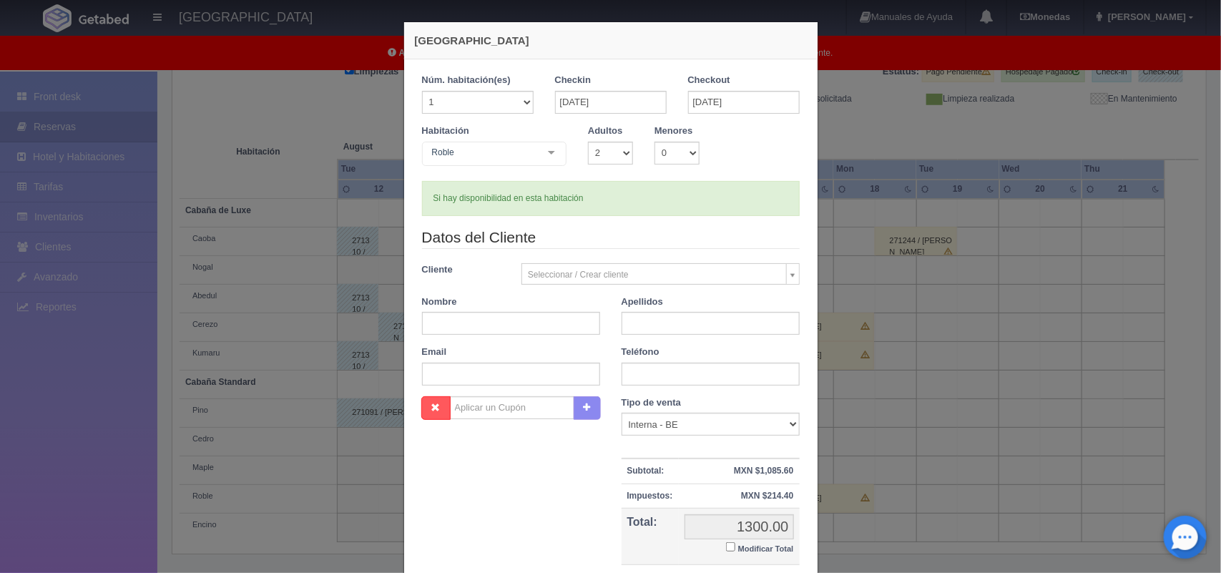
checkbox input "false"
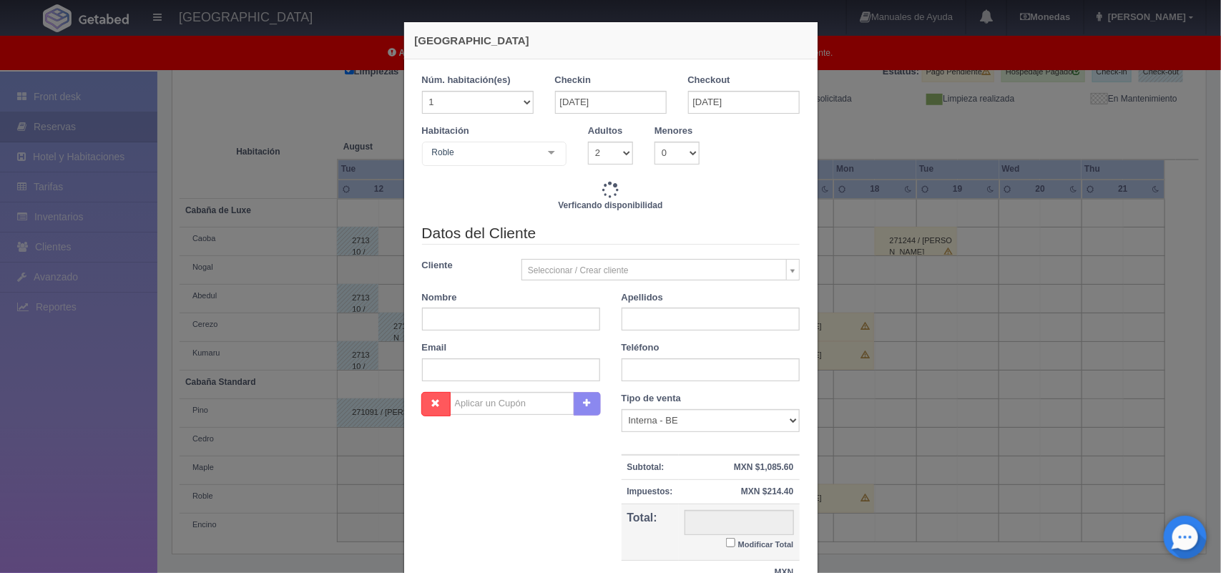
type input "1300.00"
checkbox input "false"
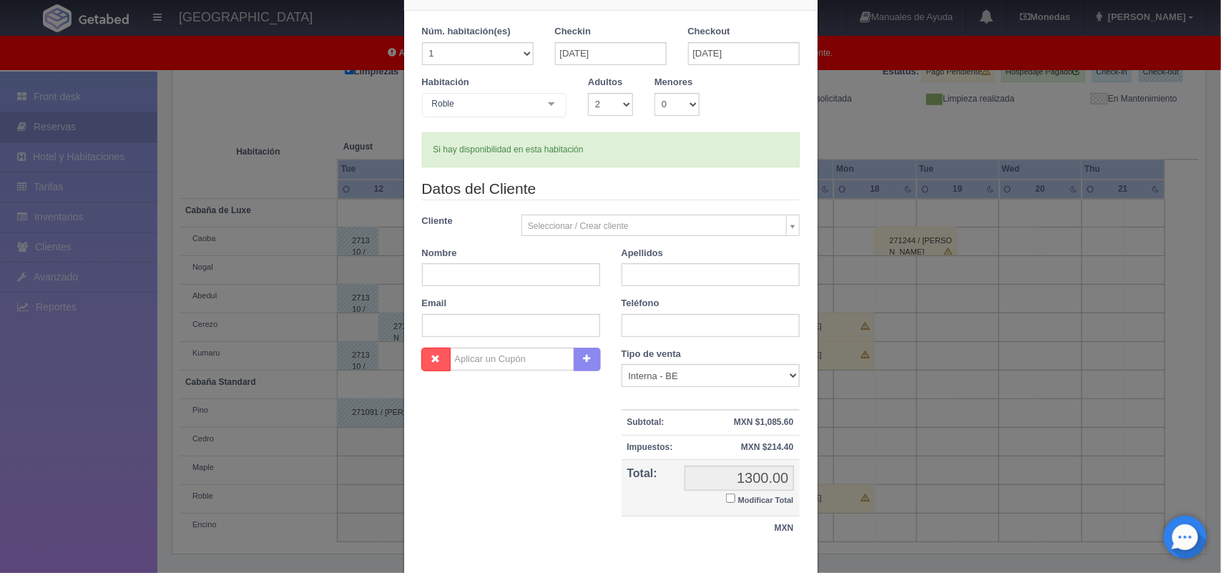
scroll to position [51, 0]
click at [522, 272] on input "text" at bounding box center [511, 271] width 178 height 23
type input "Israel"
click at [649, 265] on input "text" at bounding box center [711, 271] width 178 height 23
type input "[PERSON_NAME]"
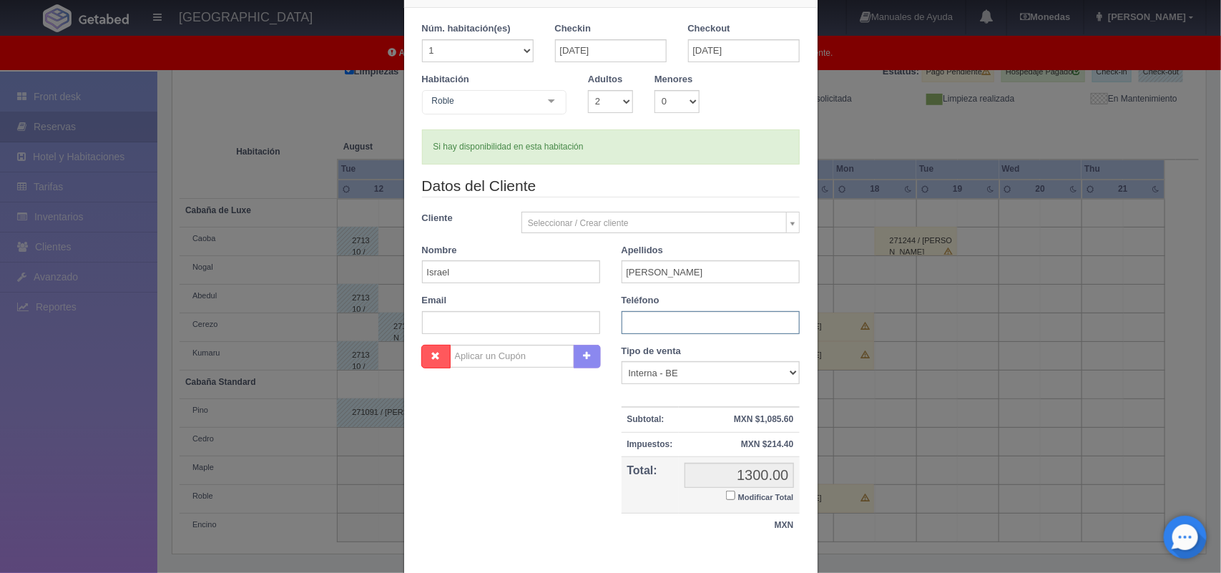
click at [683, 325] on input "text" at bounding box center [711, 322] width 178 height 23
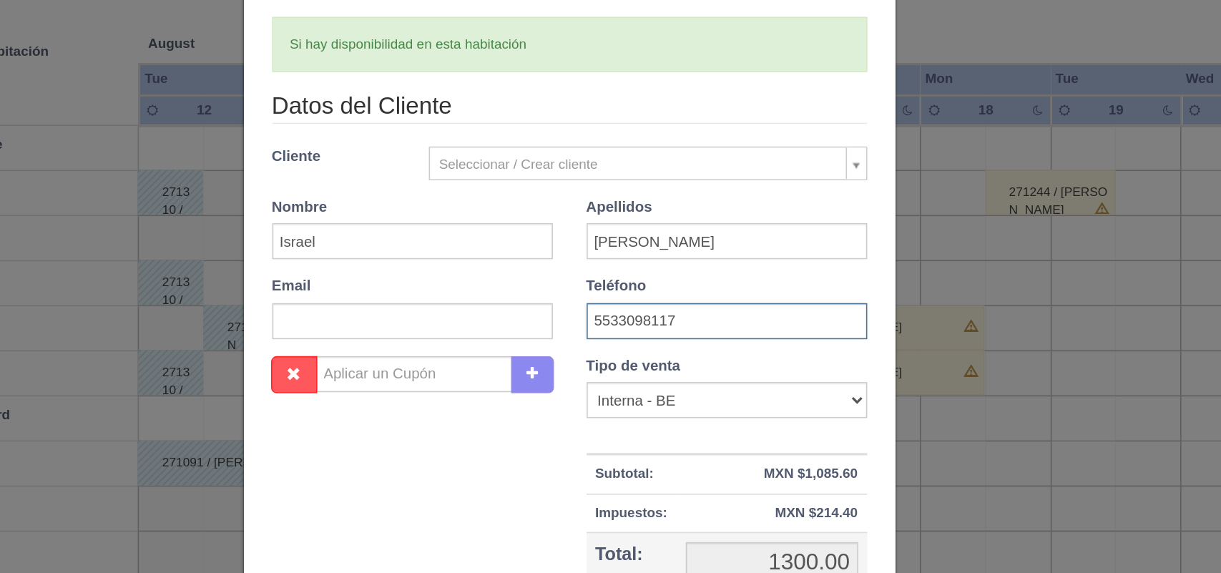
scroll to position [131, 0]
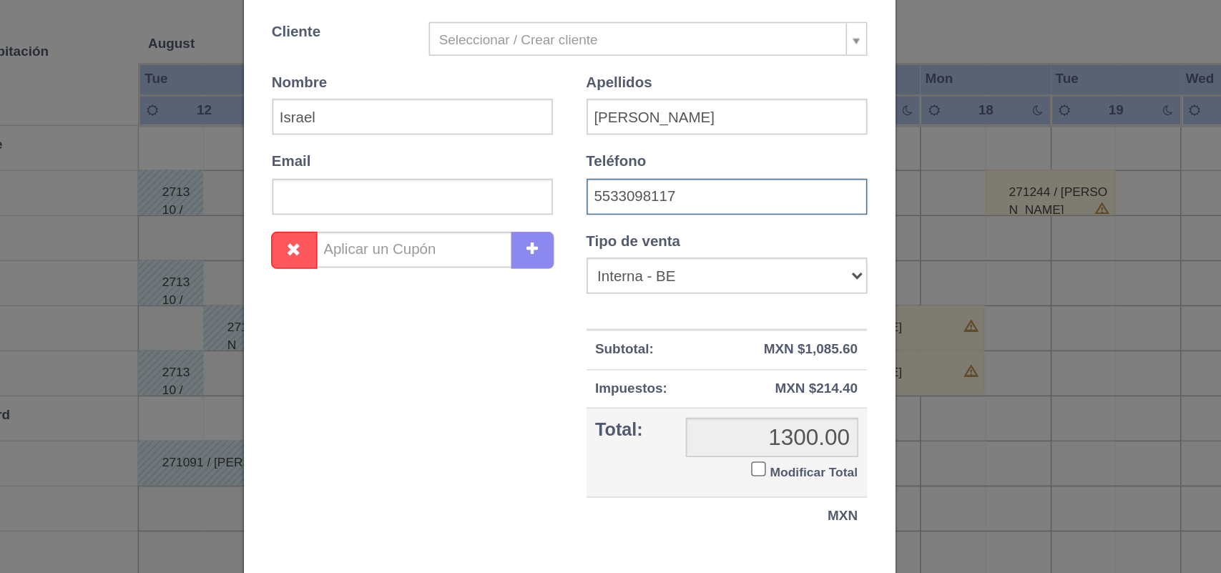
type input "5533098117"
click at [726, 413] on input "Modificar Total" at bounding box center [730, 416] width 9 height 9
checkbox input "true"
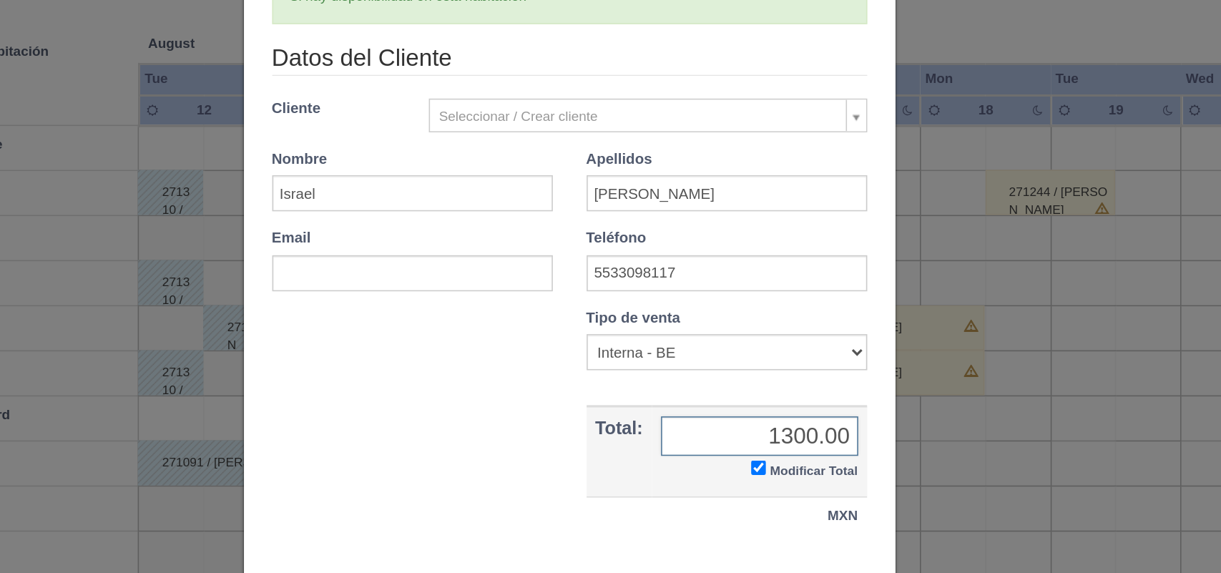
scroll to position [82, 0]
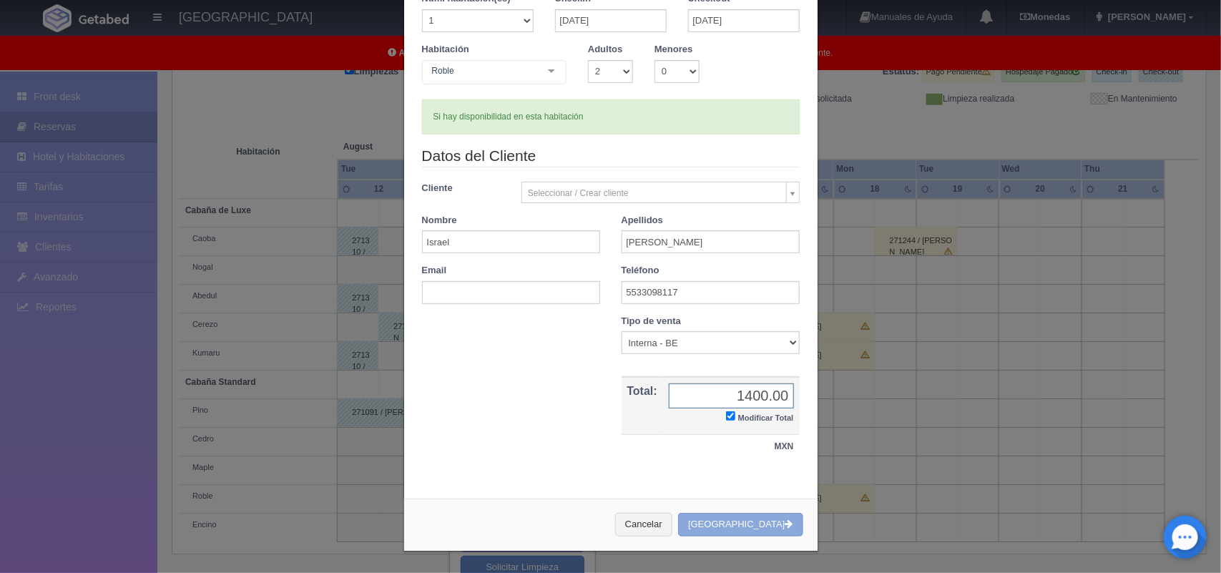
type input "1400.00"
click at [760, 524] on button "Crear Reserva" at bounding box center [740, 525] width 124 height 24
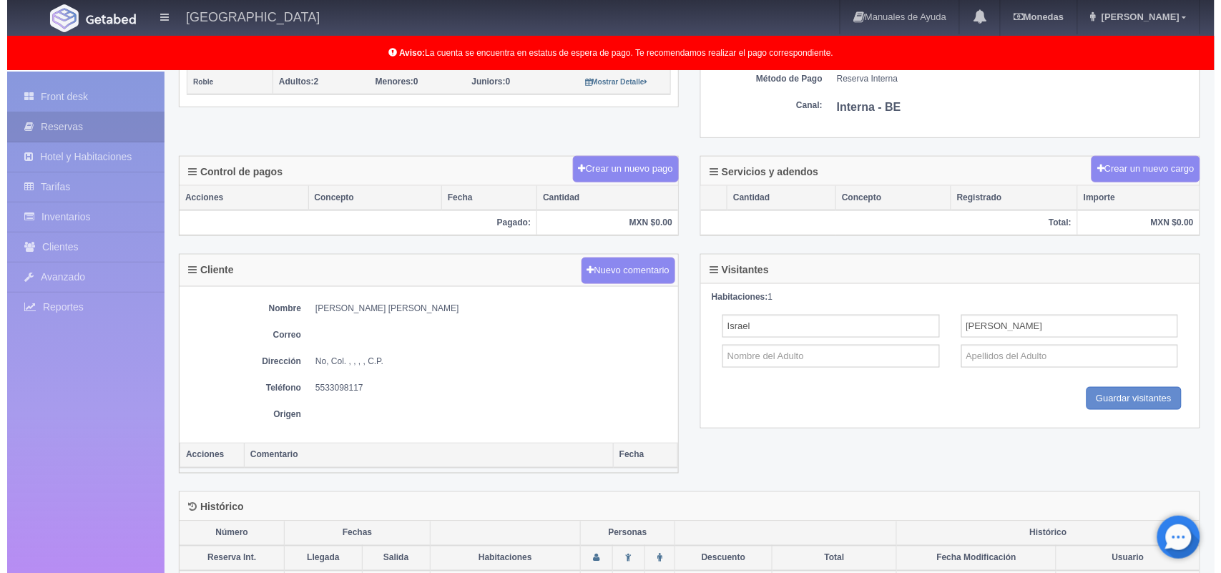
scroll to position [359, 0]
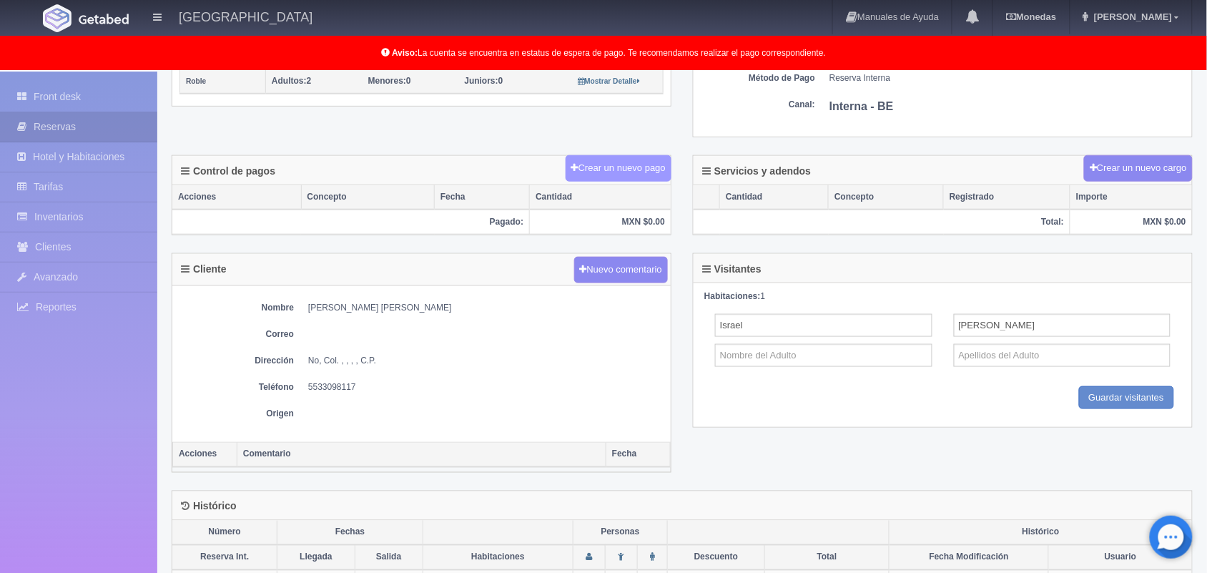
click at [621, 172] on button "Crear un nuevo pago" at bounding box center [619, 168] width 106 height 26
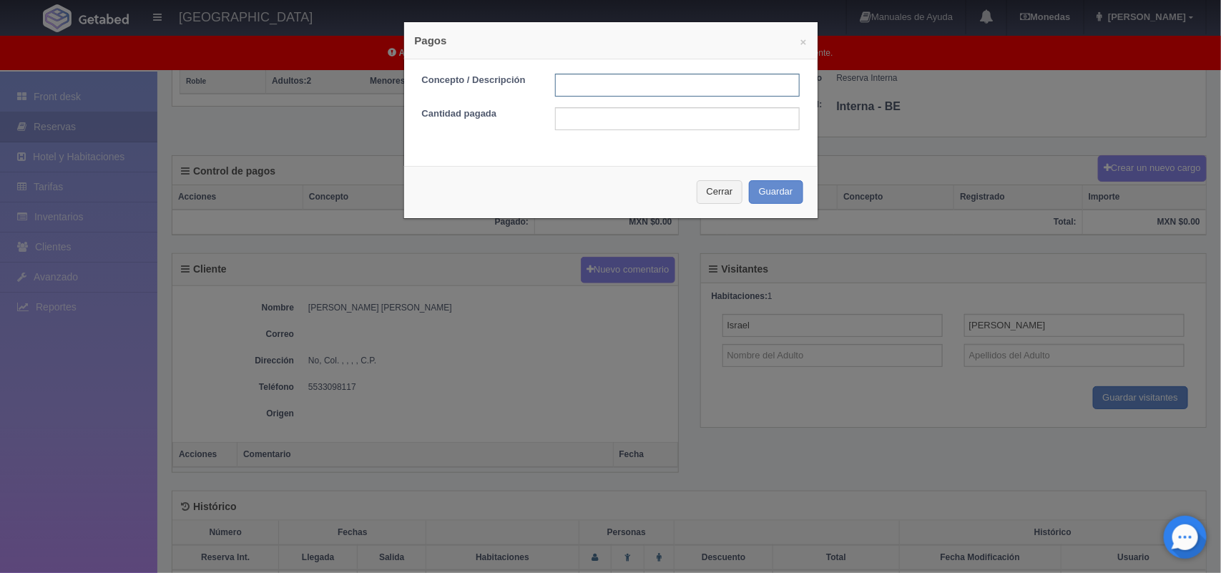
click at [565, 84] on input "text" at bounding box center [677, 85] width 245 height 23
type input "pago con tarjeta"
click at [634, 129] on input "text" at bounding box center [677, 118] width 245 height 23
type input "1400.00"
click at [770, 185] on button "Guardar" at bounding box center [776, 192] width 54 height 24
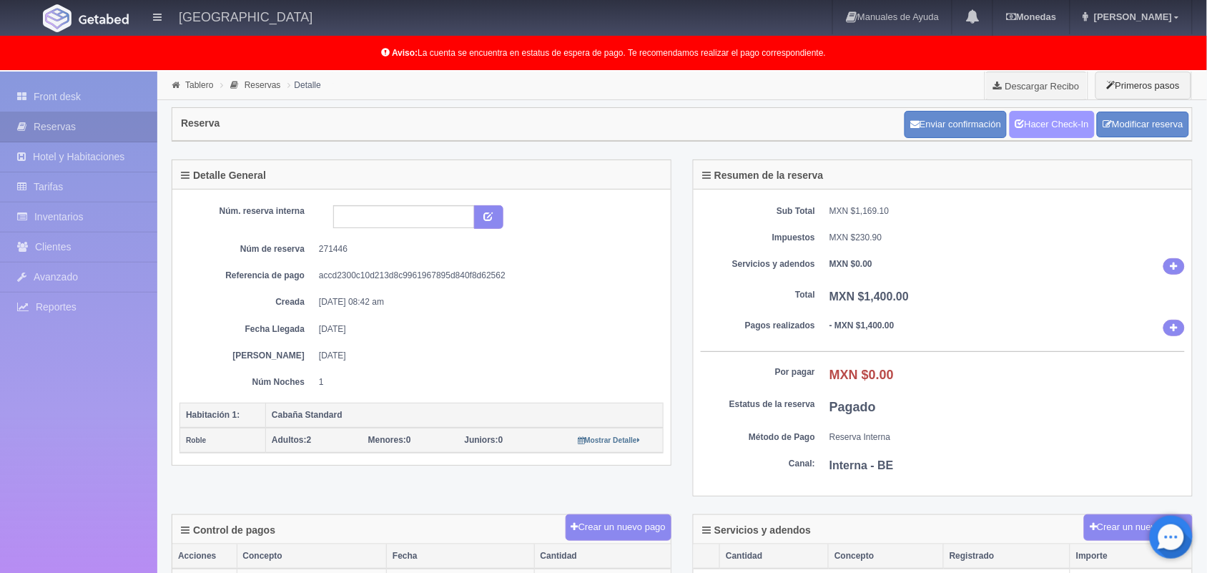
click at [1066, 122] on link "Hacer Check-In" at bounding box center [1052, 124] width 85 height 27
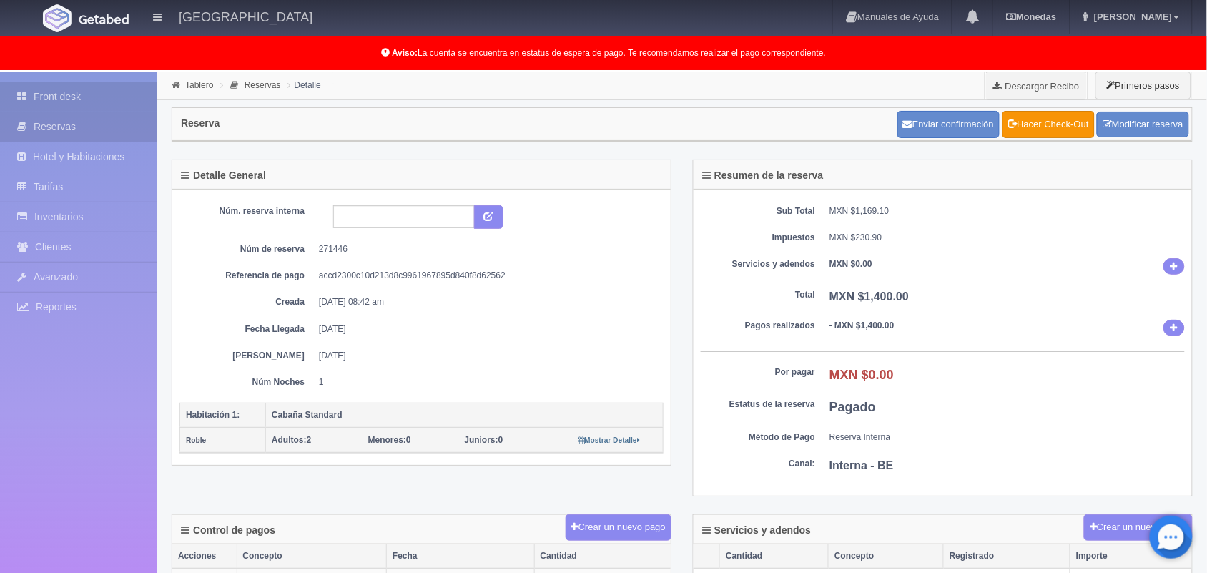
click at [89, 99] on link "Front desk" at bounding box center [78, 96] width 157 height 29
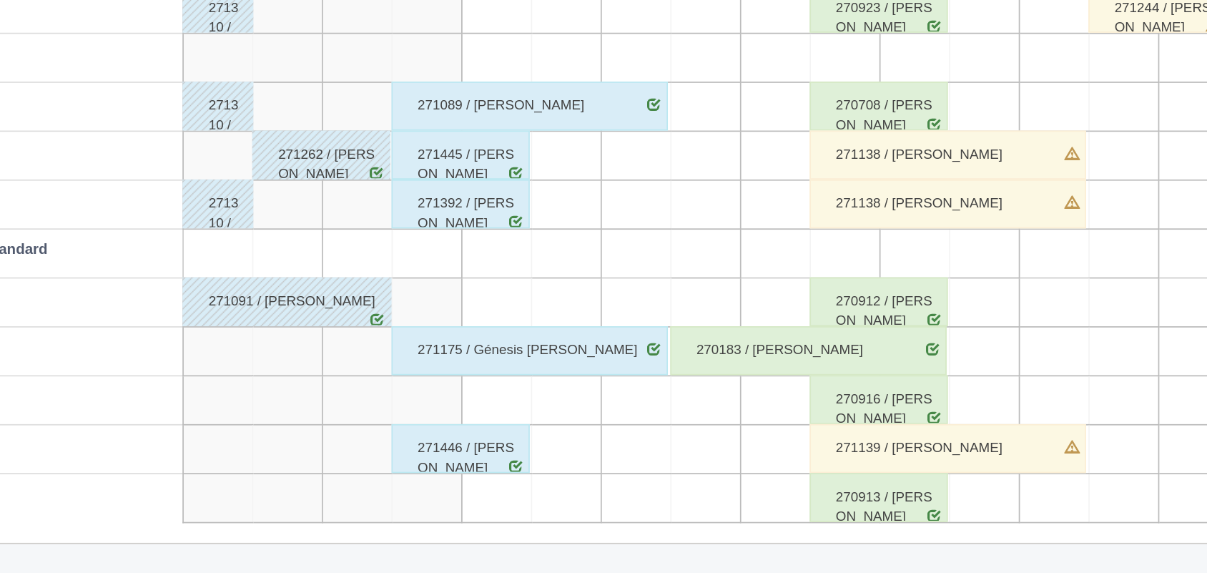
scroll to position [197, 0]
